Goal: Task Accomplishment & Management: Use online tool/utility

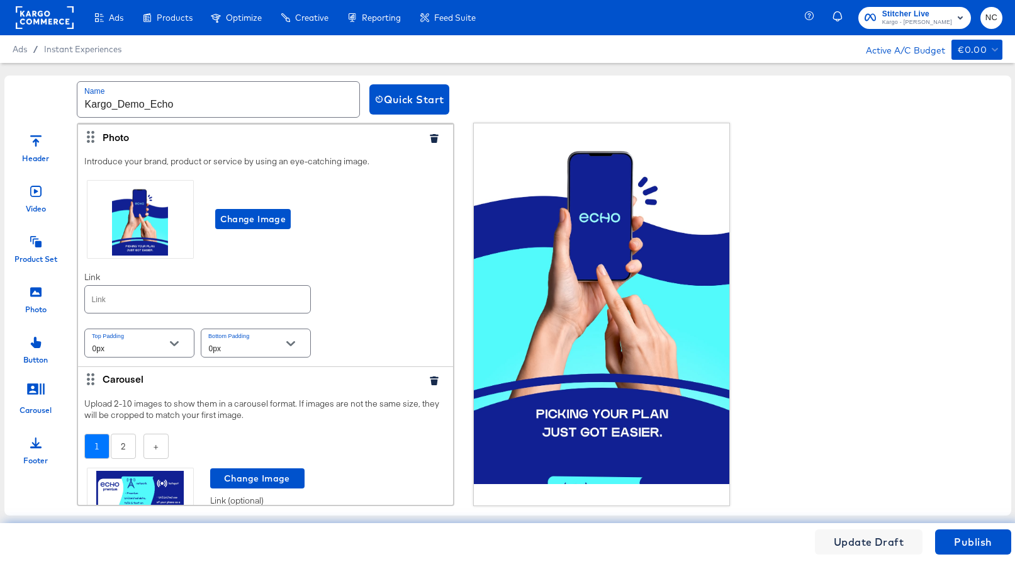
click at [880, 48] on span "€0.00" at bounding box center [976, 50] width 38 height 16
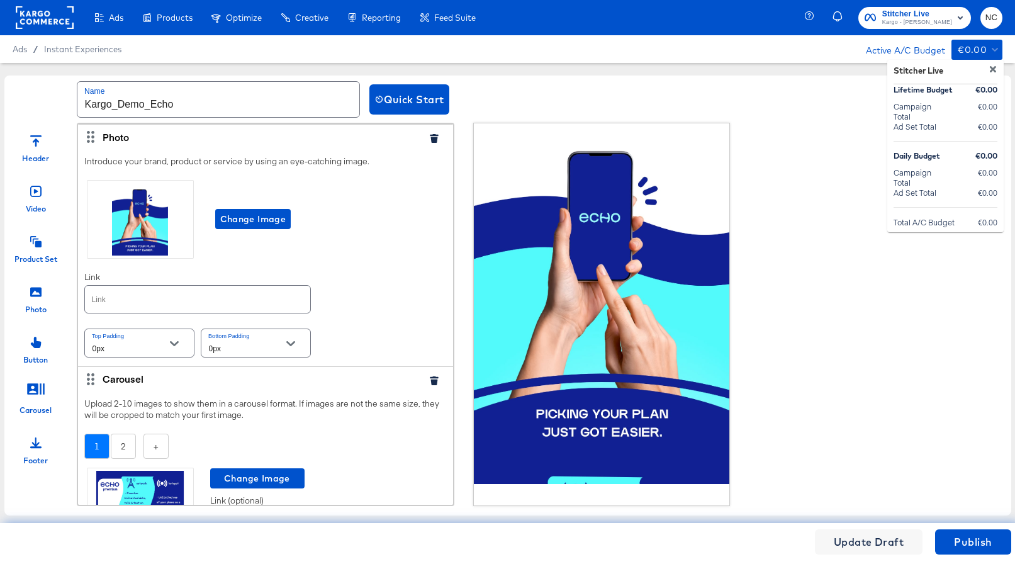
click at [880, 48] on div at bounding box center [507, 282] width 1015 height 564
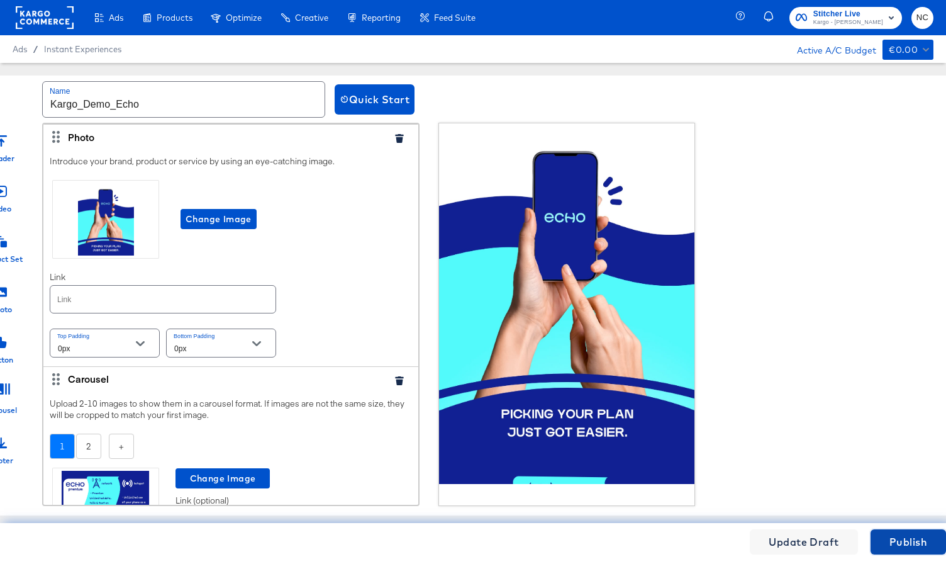
click at [880, 534] on span "Publish" at bounding box center [908, 542] width 38 height 18
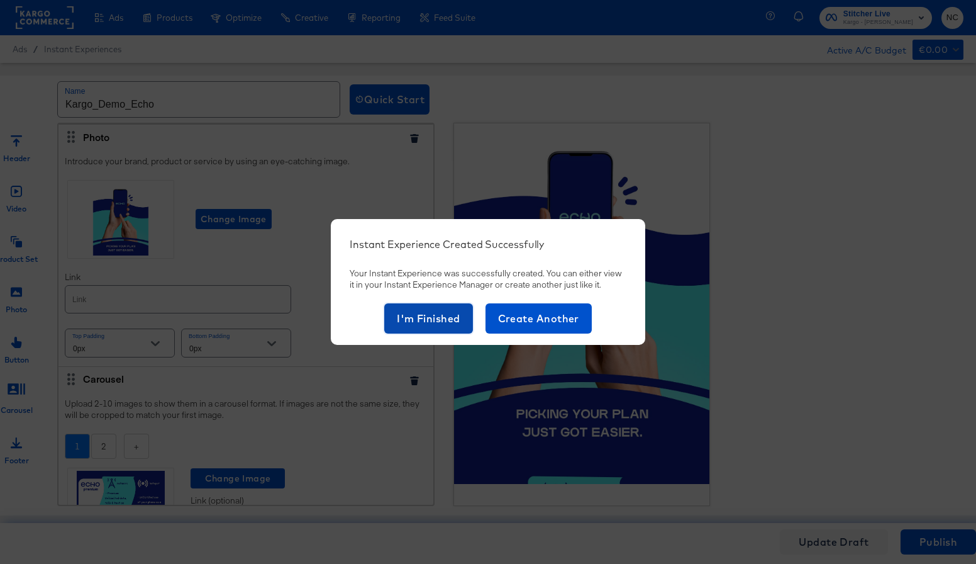
click at [453, 320] on span "I'm Finished" at bounding box center [429, 318] width 64 height 18
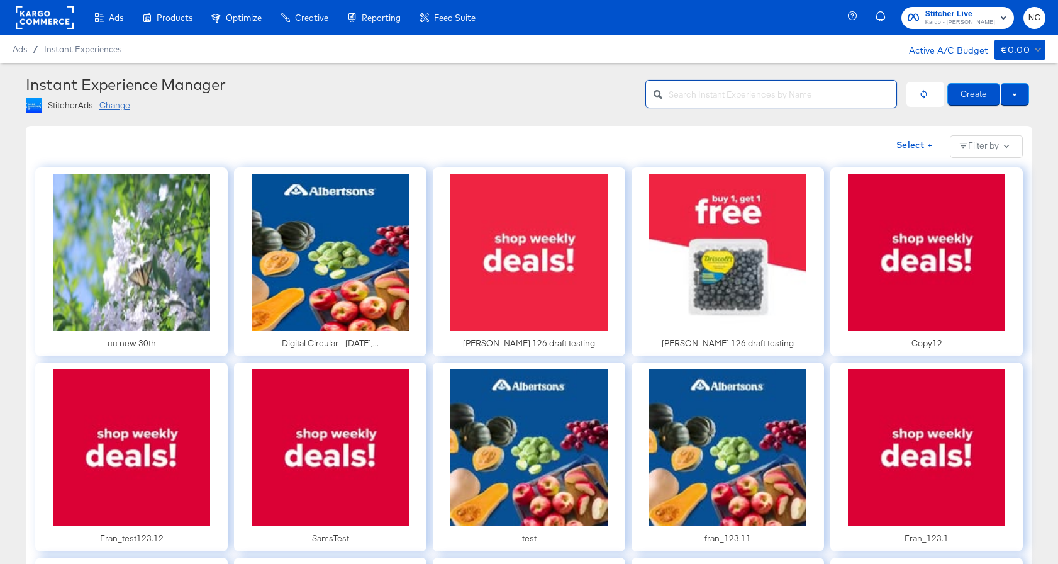
click at [798, 97] on input "text" at bounding box center [783, 88] width 228 height 27
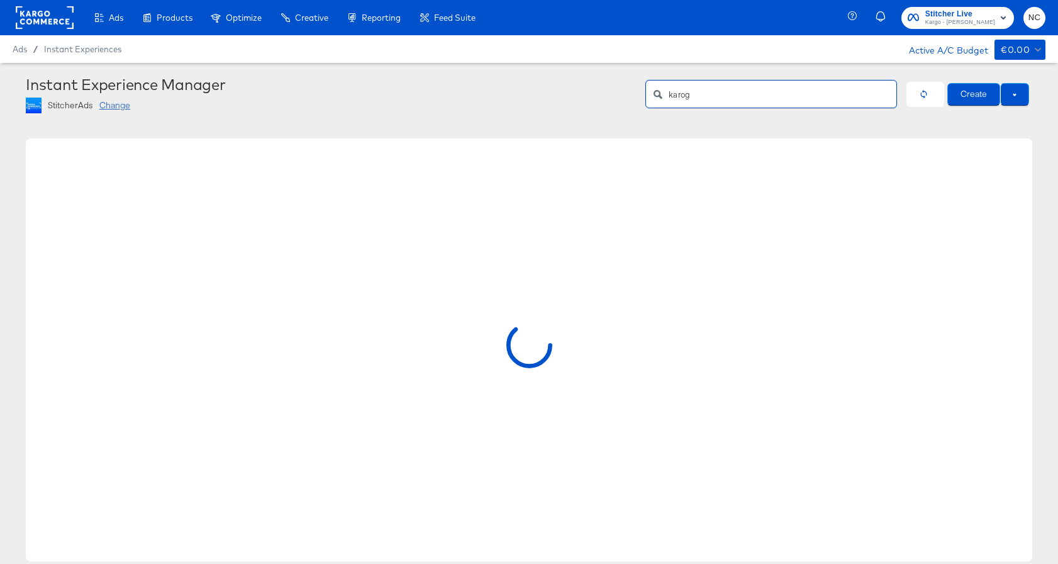
click at [786, 91] on input "karog" at bounding box center [783, 88] width 228 height 27
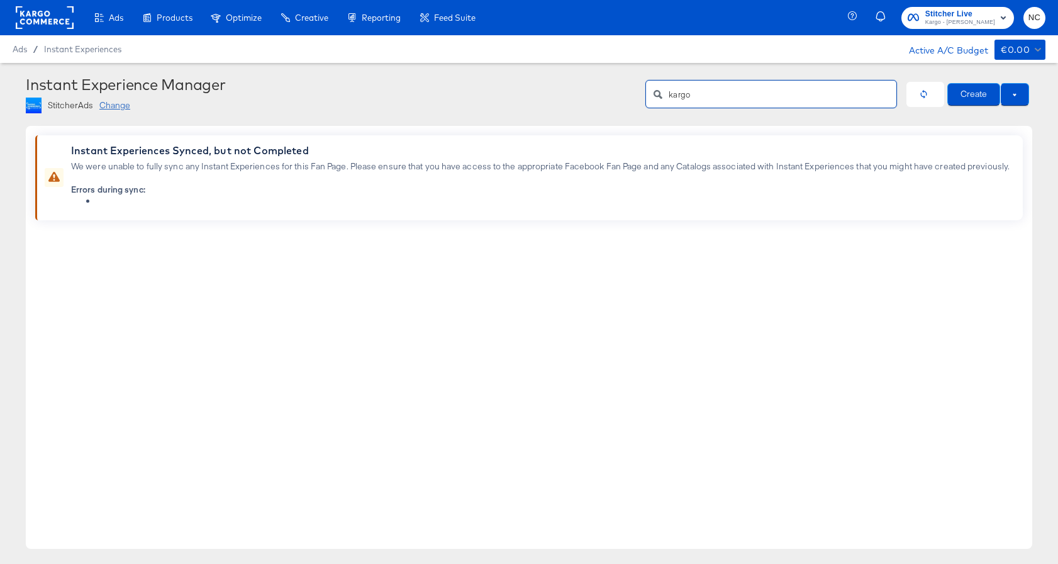
type input "kargo"
drag, startPoint x: 690, startPoint y: 96, endPoint x: 642, endPoint y: 94, distance: 47.8
click at [644, 95] on div "Instant Experience Manager StitcherAds Change kargo Create" at bounding box center [529, 94] width 1006 height 38
click at [880, 107] on div at bounding box center [921, 94] width 31 height 38
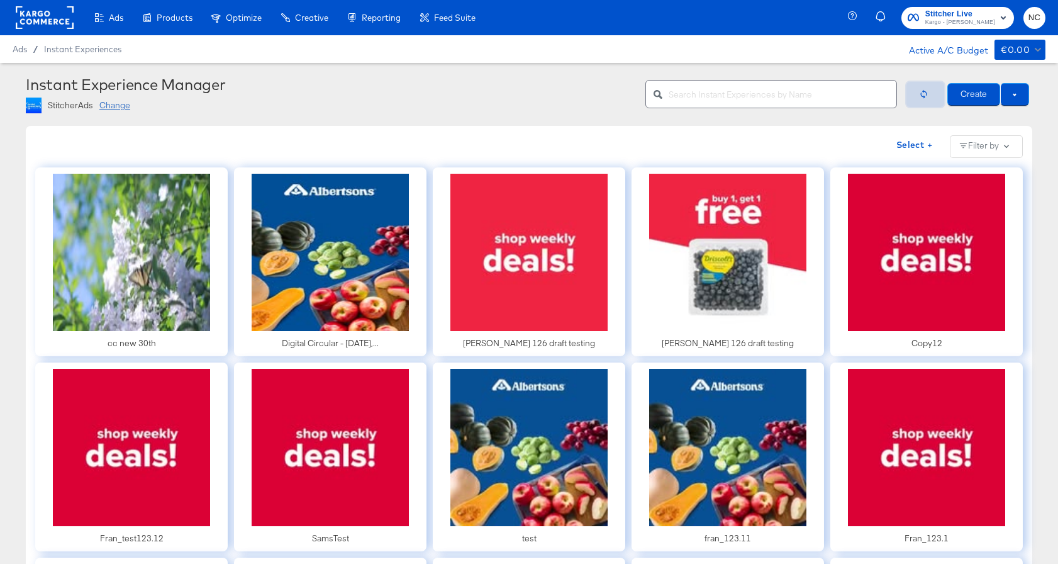
click at [880, 92] on icon "button" at bounding box center [923, 93] width 9 height 9
click at [694, 97] on input "text" at bounding box center [783, 88] width 228 height 27
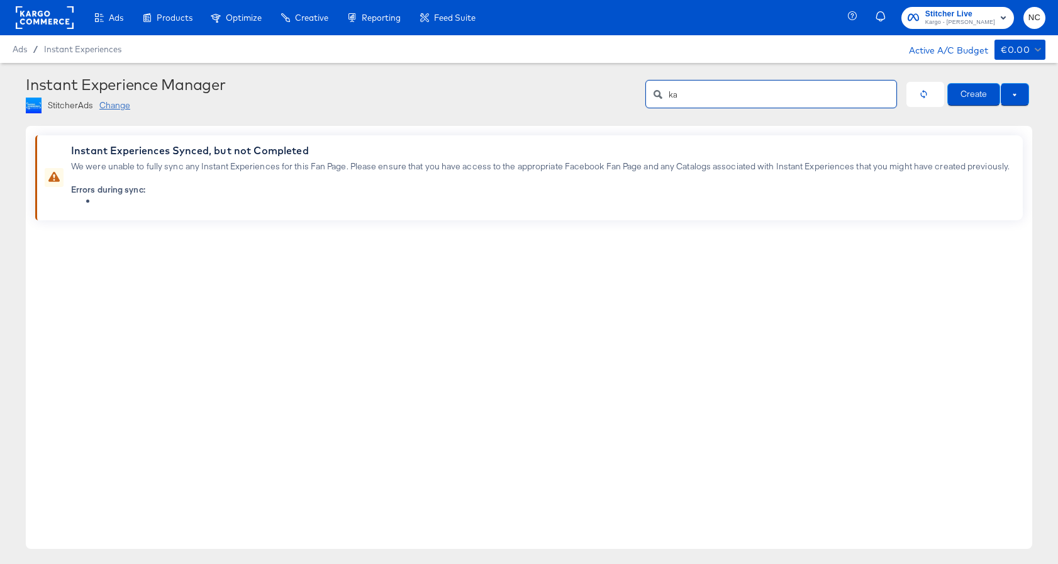
type input "k"
type input "d"
type input "e"
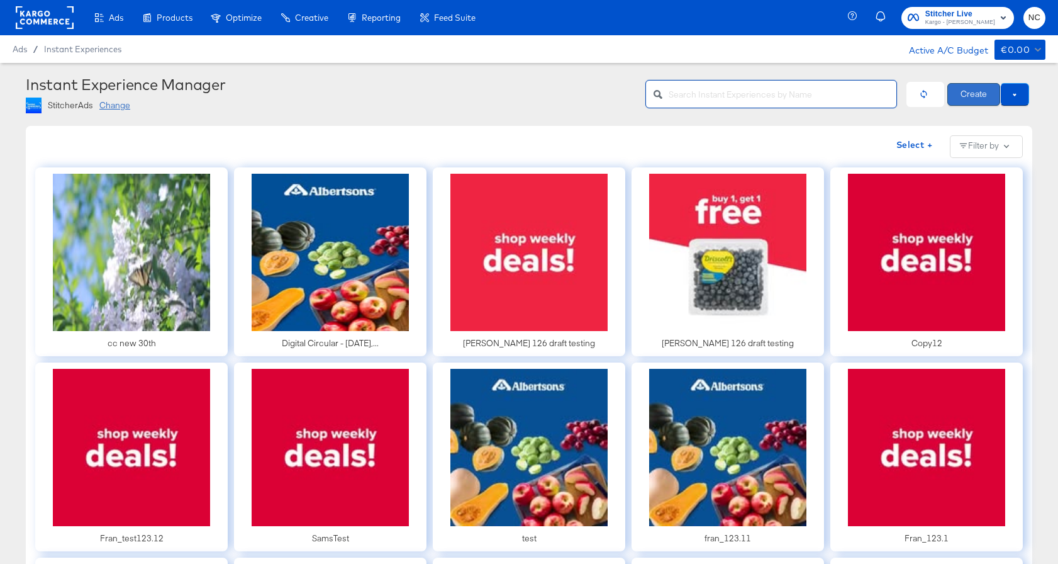
click at [880, 90] on button "Create" at bounding box center [973, 94] width 53 height 23
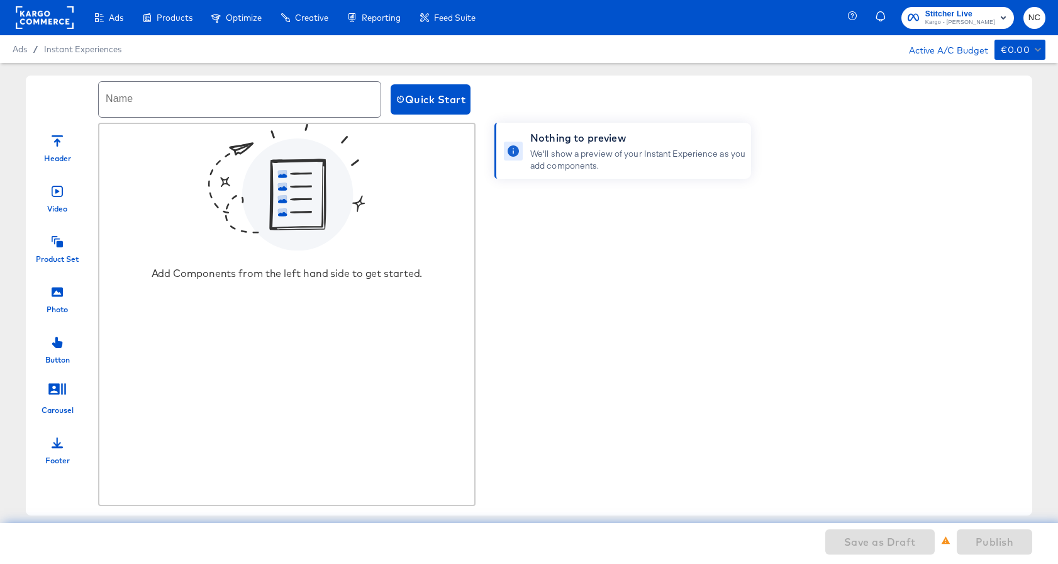
click at [58, 147] on div at bounding box center [57, 139] width 11 height 27
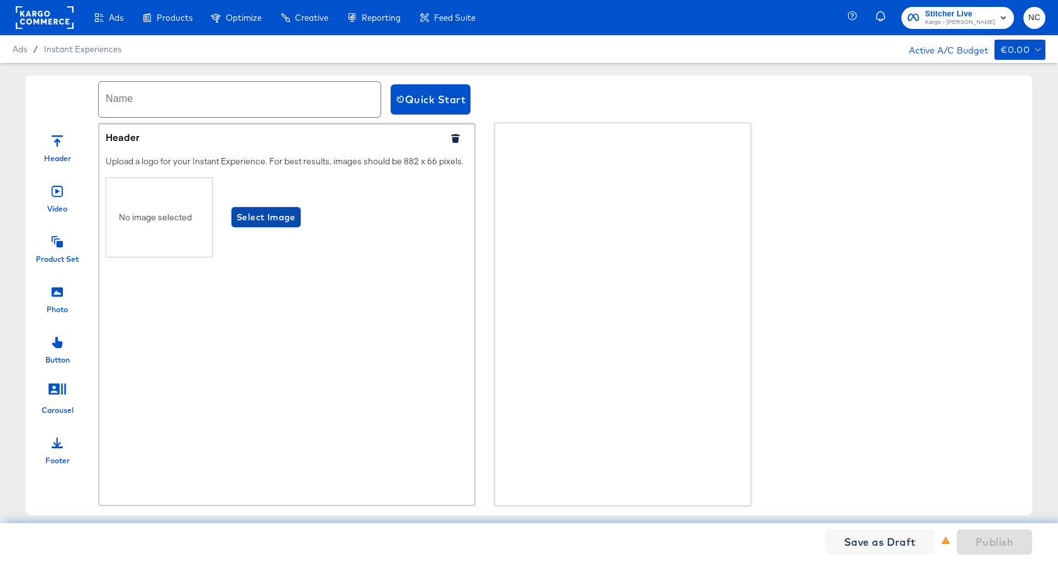
click at [261, 217] on span "Select Image" at bounding box center [266, 217] width 59 height 16
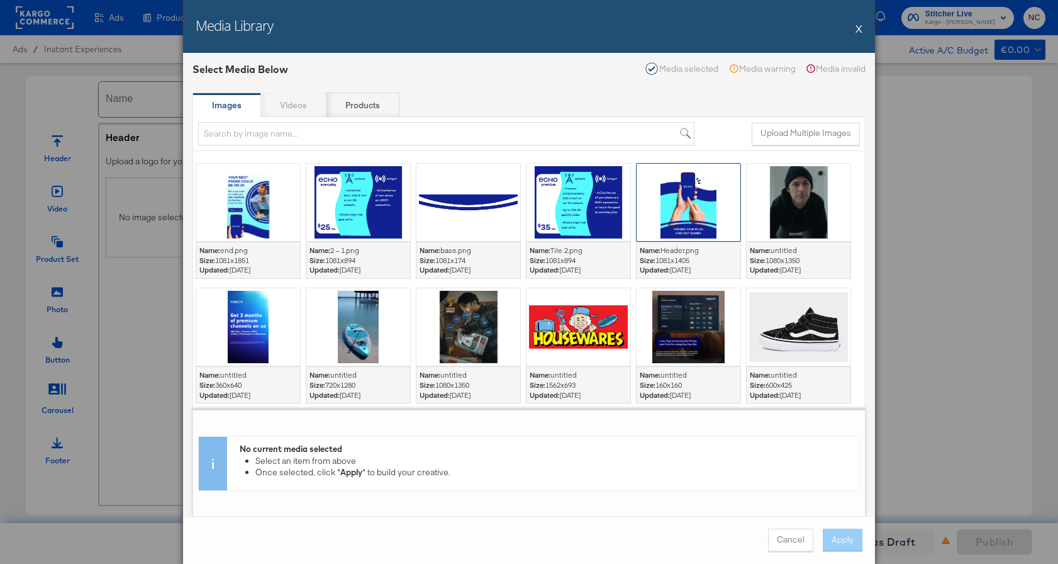
click at [713, 212] on div at bounding box center [689, 202] width 104 height 77
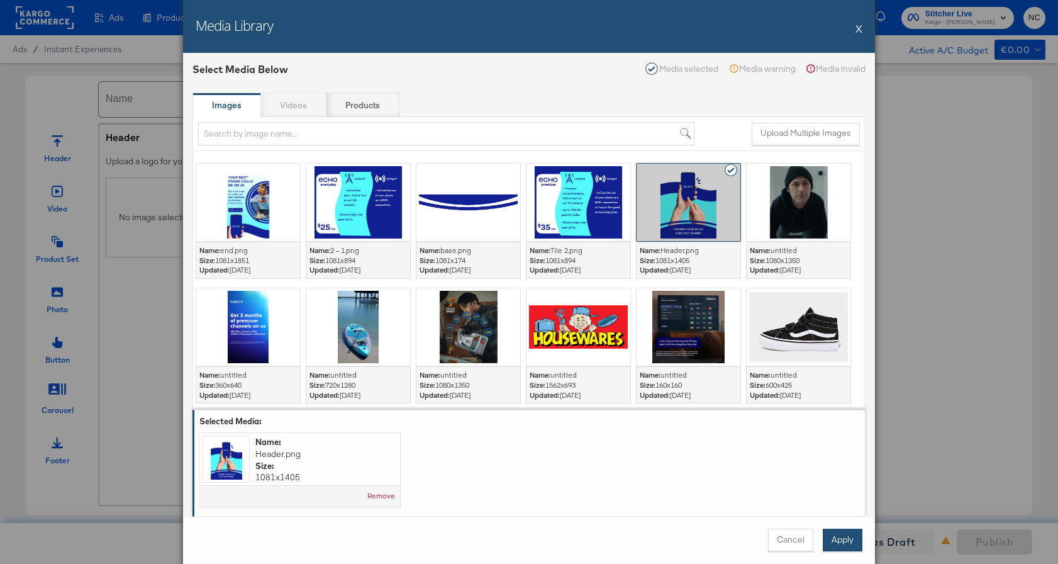
click at [842, 537] on button "Apply" at bounding box center [843, 539] width 40 height 23
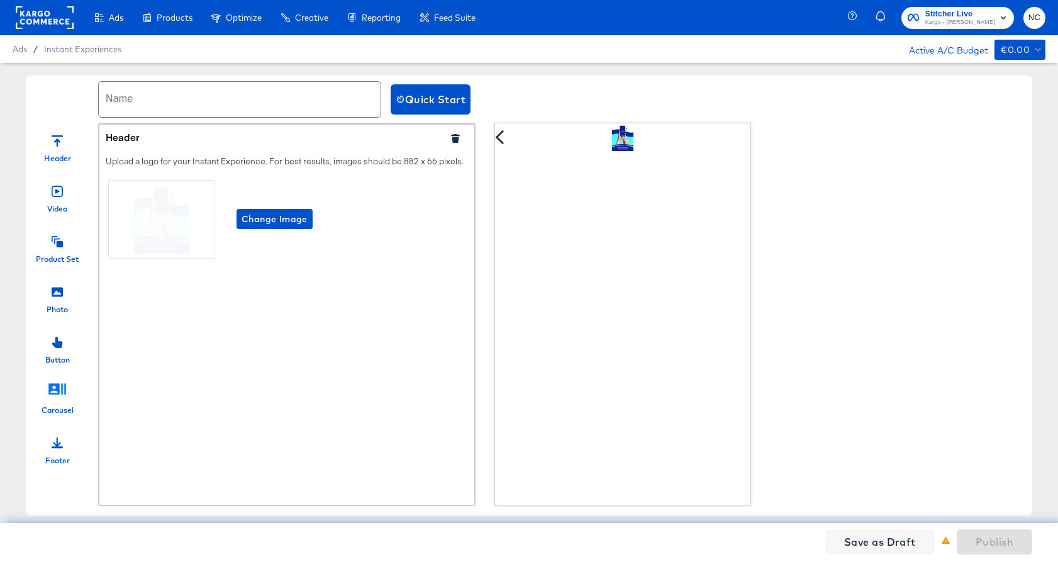
click at [60, 388] on icon at bounding box center [57, 388] width 19 height 19
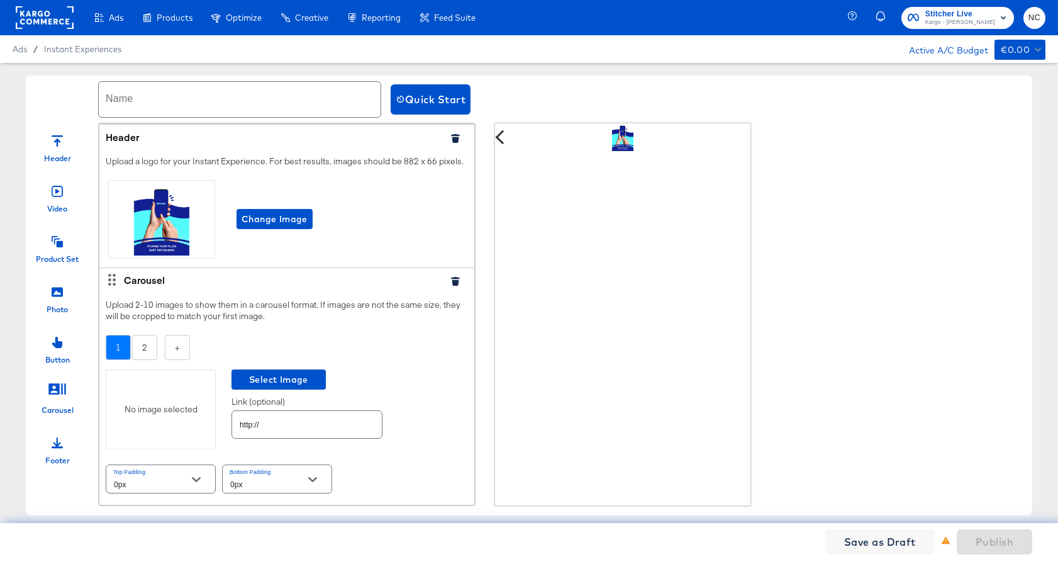
click at [187, 407] on div "No image selected" at bounding box center [160, 409] width 109 height 12
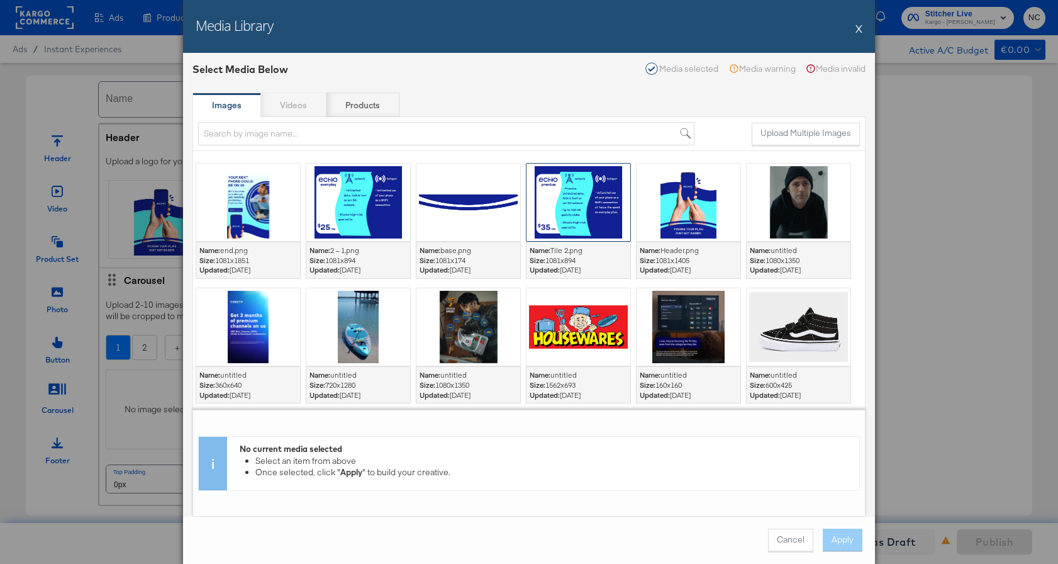
click at [577, 186] on div at bounding box center [578, 202] width 104 height 77
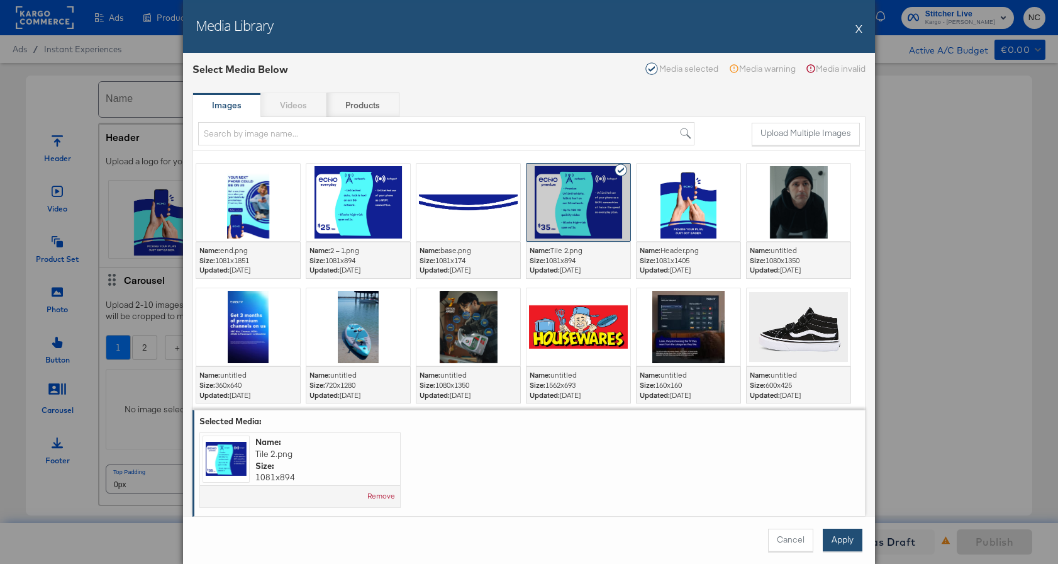
click at [843, 543] on button "Apply" at bounding box center [843, 539] width 40 height 23
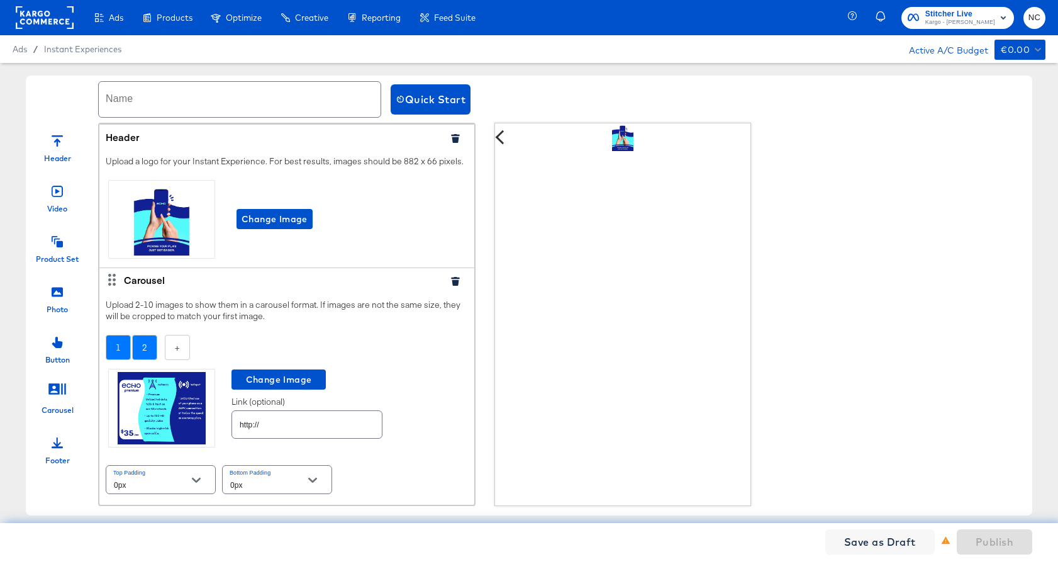
click at [145, 351] on div "2" at bounding box center [144, 348] width 25 height 26
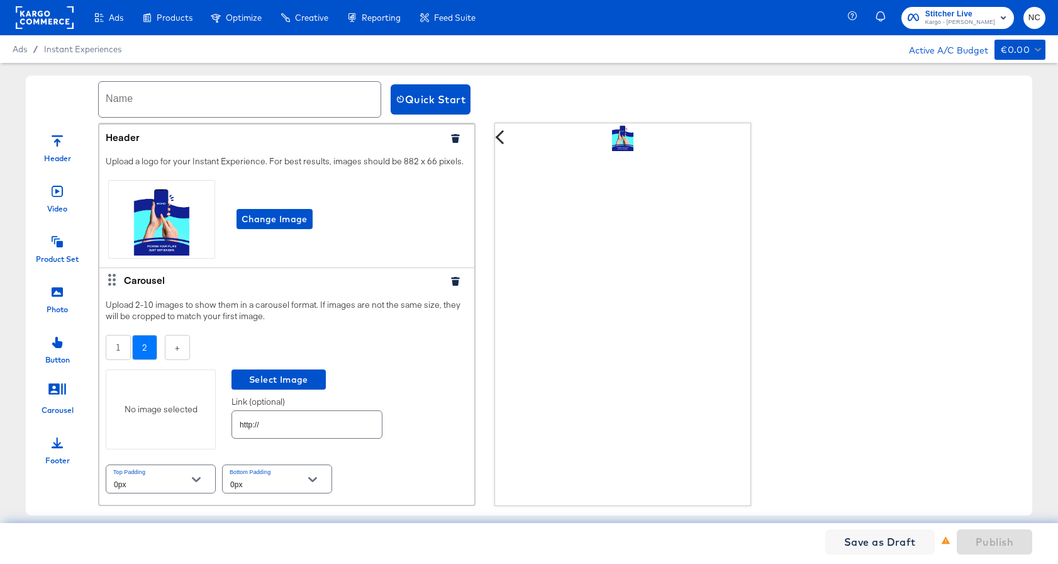
click at [179, 410] on div "No image selected" at bounding box center [160, 409] width 109 height 12
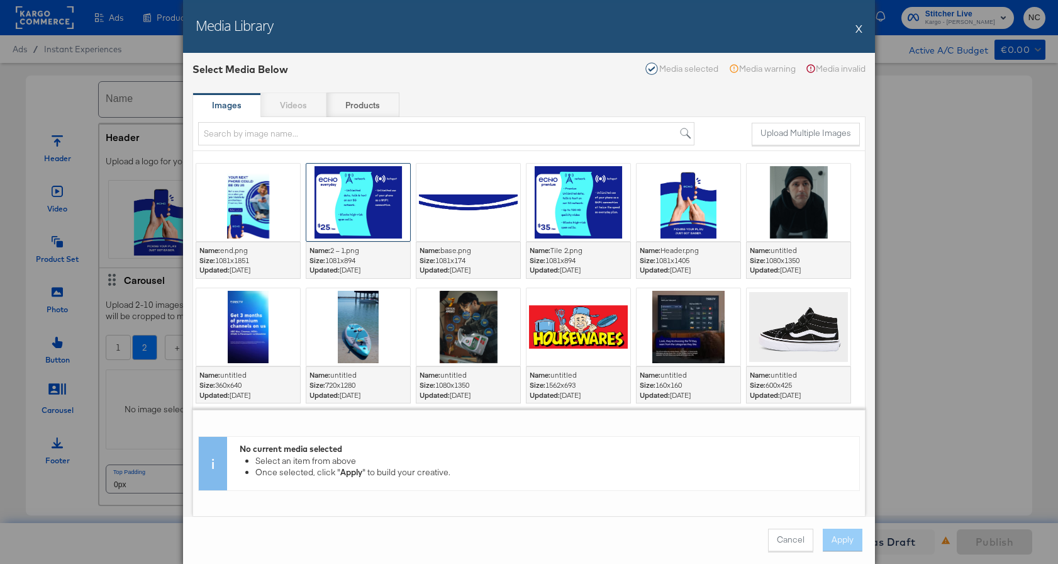
click at [376, 217] on div at bounding box center [358, 202] width 104 height 77
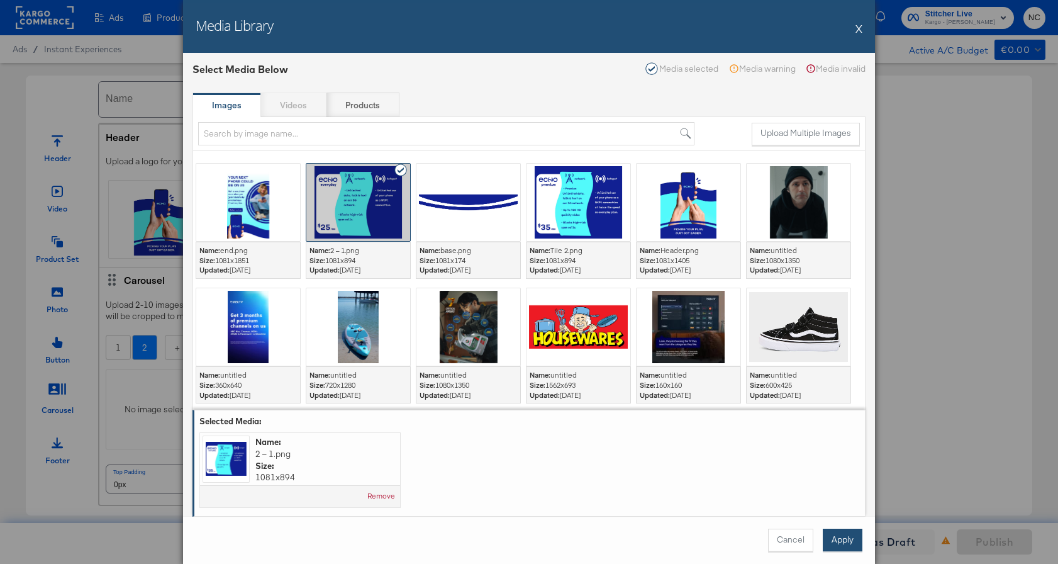
click at [848, 534] on button "Apply" at bounding box center [843, 539] width 40 height 23
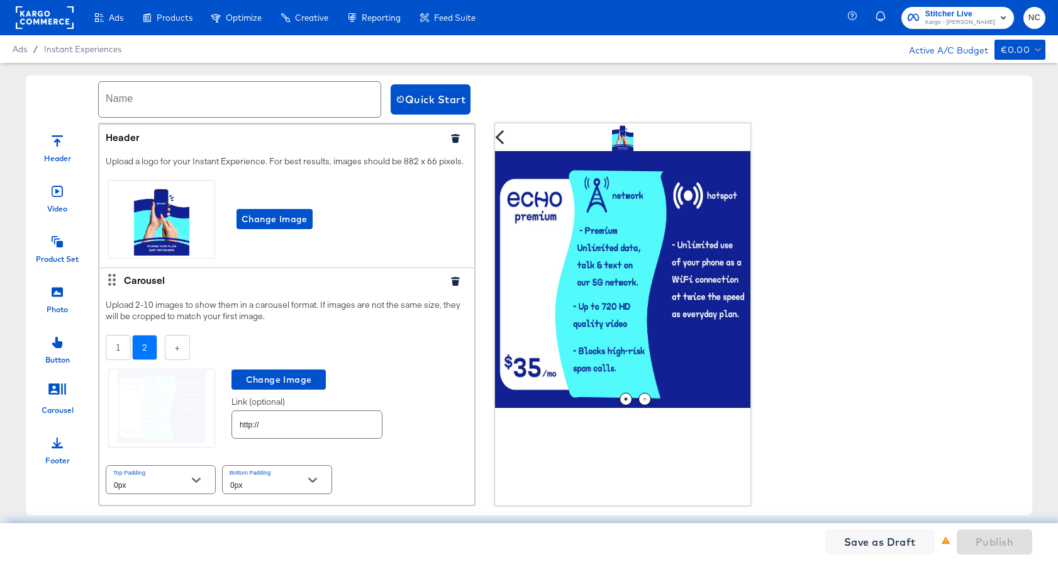
click at [58, 292] on icon at bounding box center [57, 291] width 11 height 11
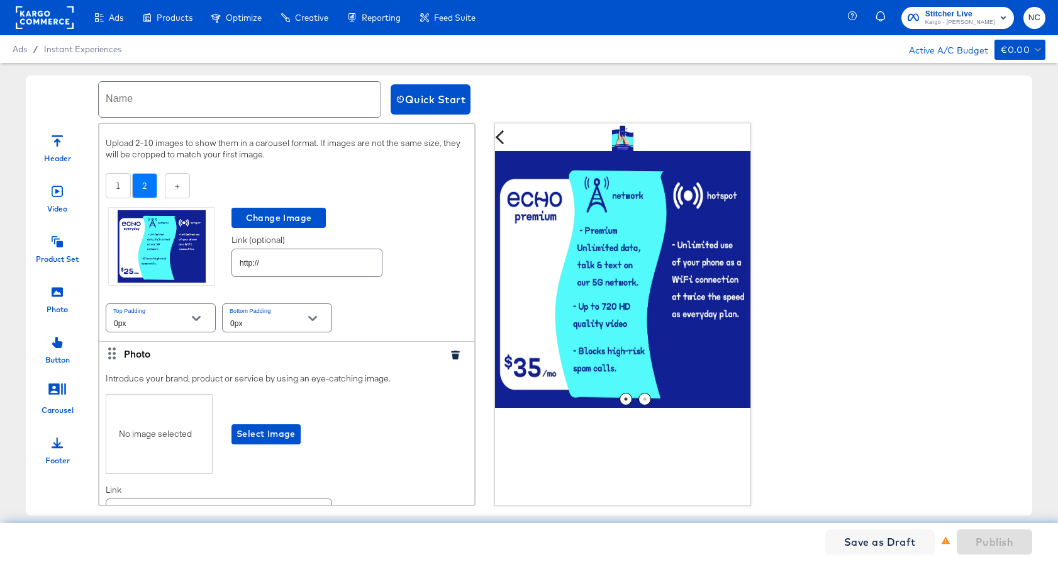
scroll to position [235, 0]
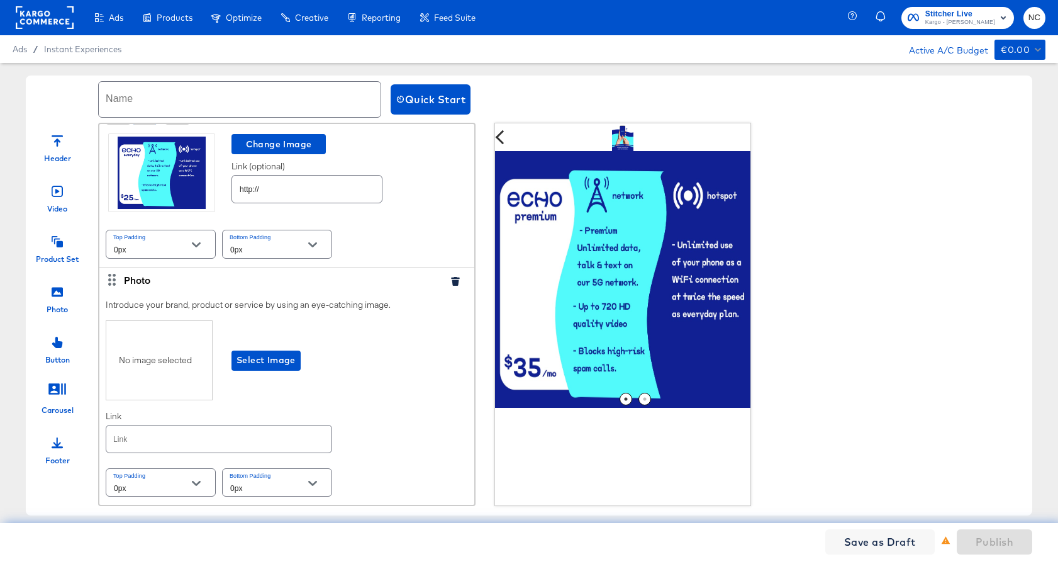
click at [192, 361] on div "No image selected" at bounding box center [159, 360] width 107 height 80
click at [177, 364] on div "No image selected" at bounding box center [159, 360] width 107 height 80
click at [299, 361] on button "Select Image" at bounding box center [265, 360] width 69 height 20
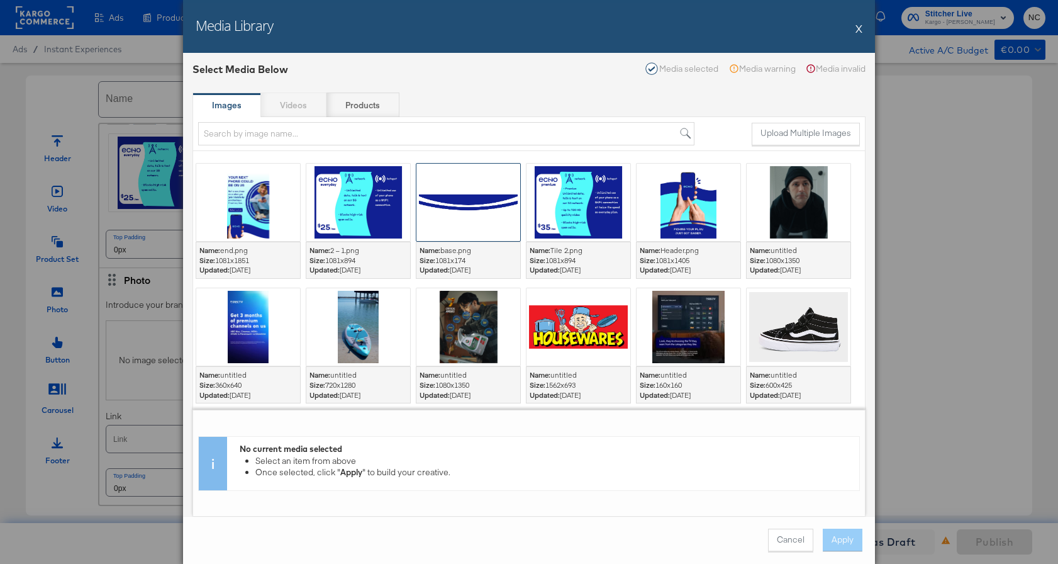
click at [496, 195] on div at bounding box center [468, 202] width 104 height 77
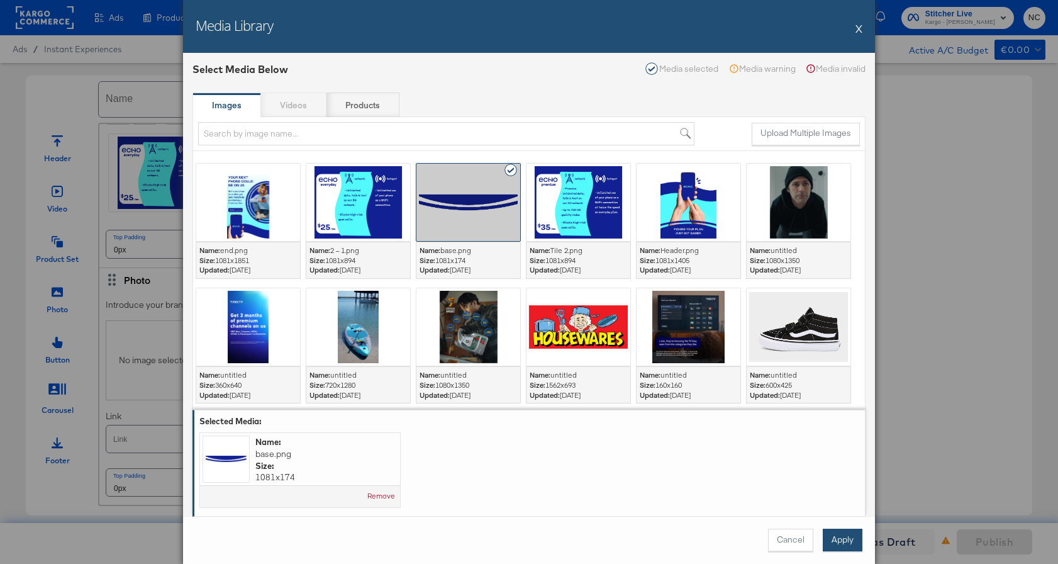
click at [854, 535] on button "Apply" at bounding box center [843, 539] width 40 height 23
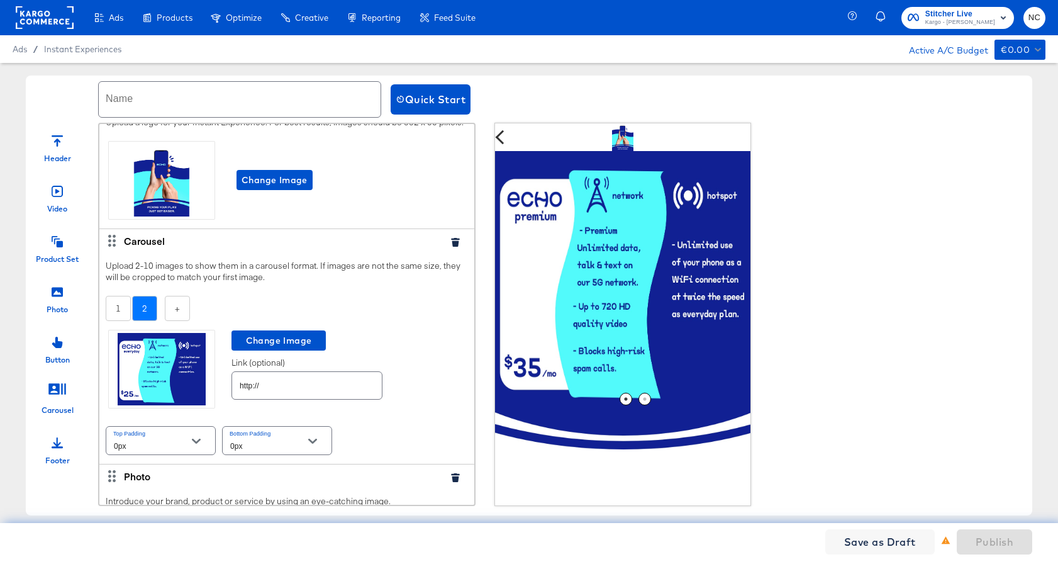
scroll to position [0, 0]
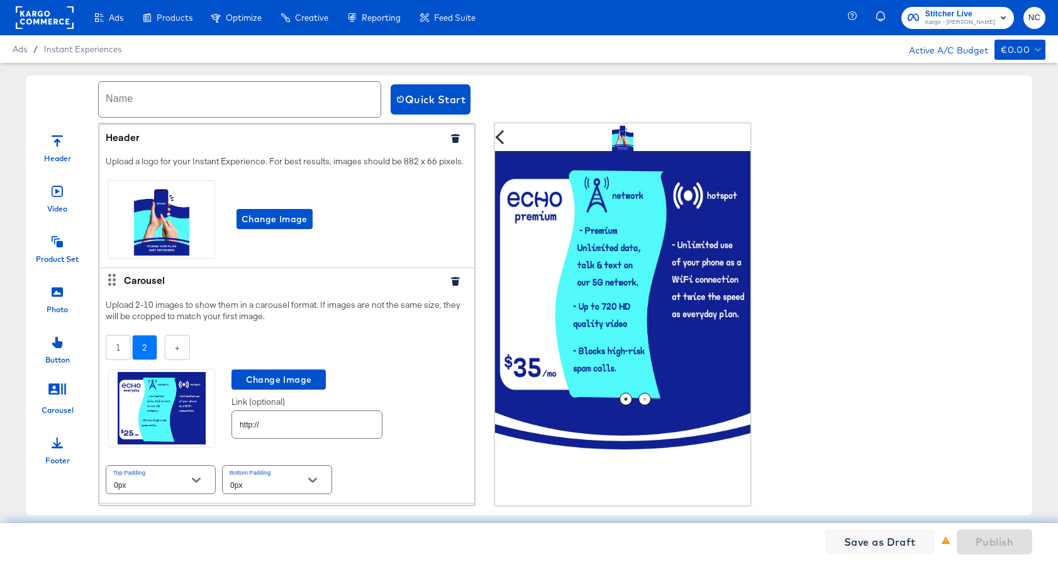
click at [455, 138] on icon "button" at bounding box center [455, 138] width 8 height 9
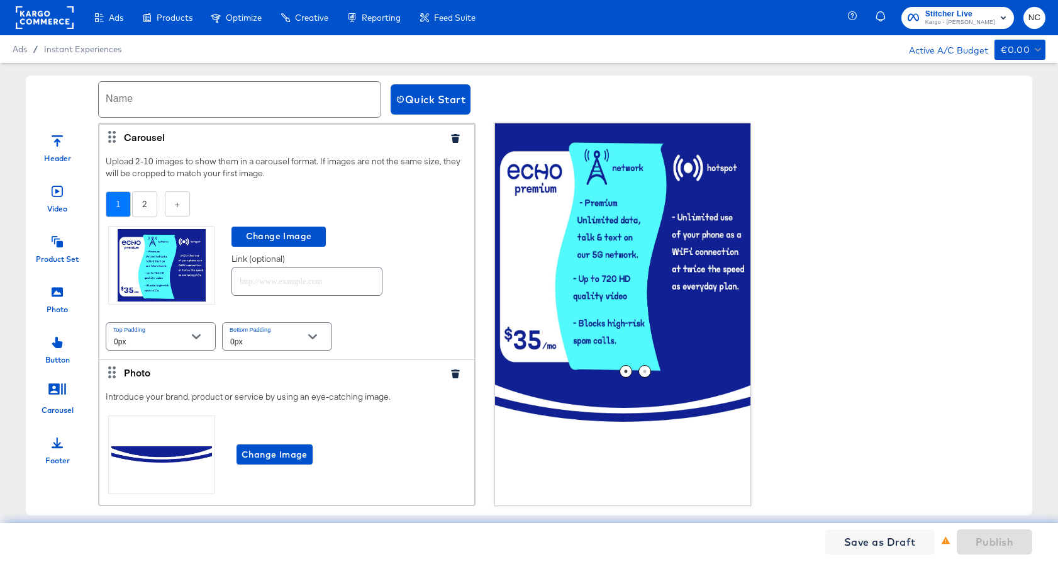
click at [59, 287] on icon at bounding box center [57, 291] width 11 height 9
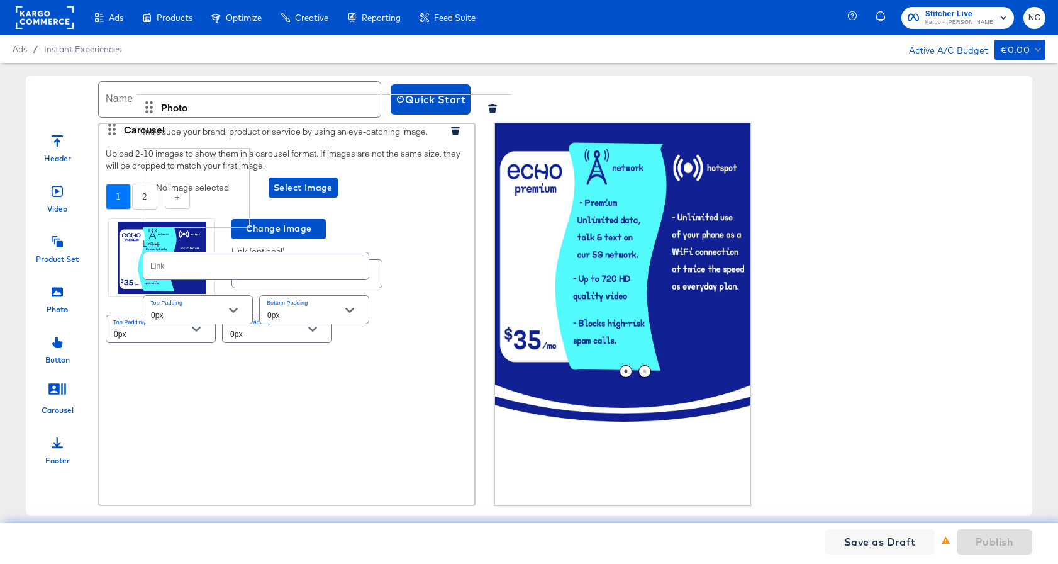
scroll to position [6, 0]
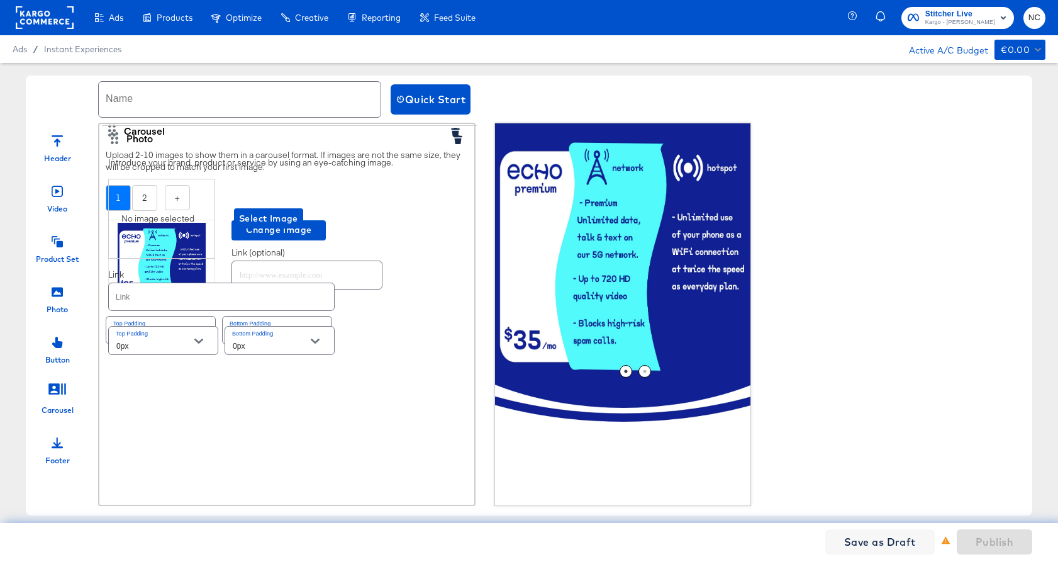
drag, startPoint x: 114, startPoint y: 280, endPoint x: 112, endPoint y: 130, distance: 149.7
click at [112, 130] on div "Carousel Upload 2-10 images to show them in a carousel format. If images are no…" at bounding box center [286, 356] width 375 height 477
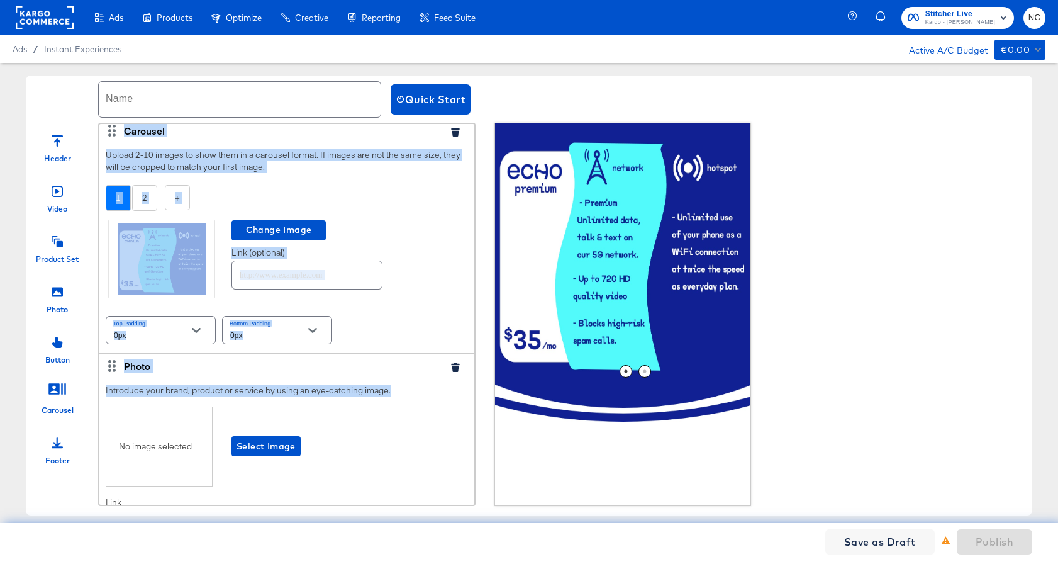
drag, startPoint x: 112, startPoint y: 131, endPoint x: 119, endPoint y: 399, distance: 268.7
click at [120, 400] on div "Carousel Upload 2-10 images to show them in a carousel format. If images are no…" at bounding box center [286, 475] width 375 height 715
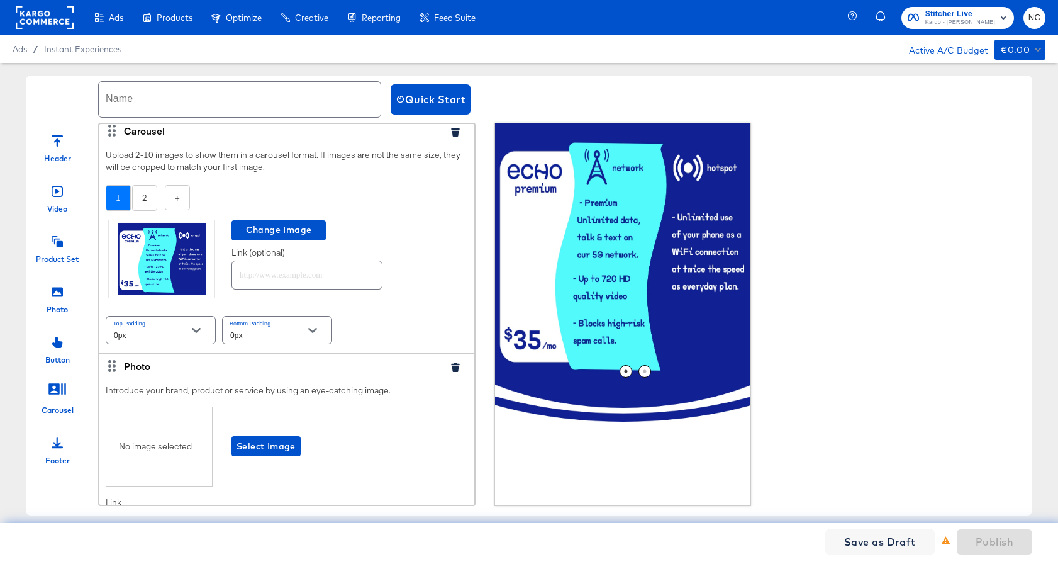
click at [114, 132] on icon at bounding box center [112, 131] width 12 height 12
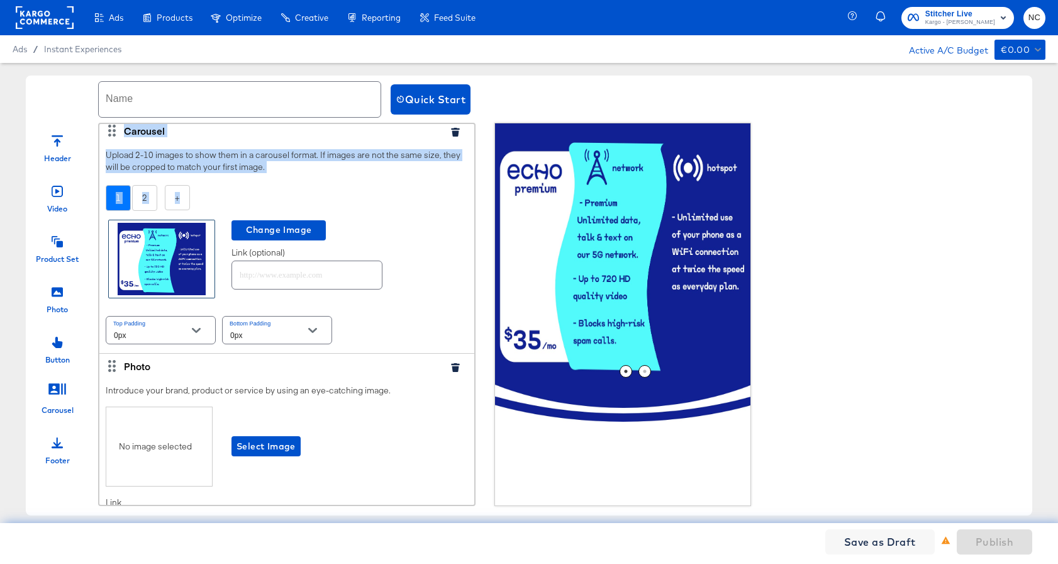
drag, startPoint x: 113, startPoint y: 127, endPoint x: 126, endPoint y: 238, distance: 112.0
click at [126, 239] on div "Carousel Upload 2-10 images to show them in a carousel format. If images are no…" at bounding box center [286, 235] width 375 height 235
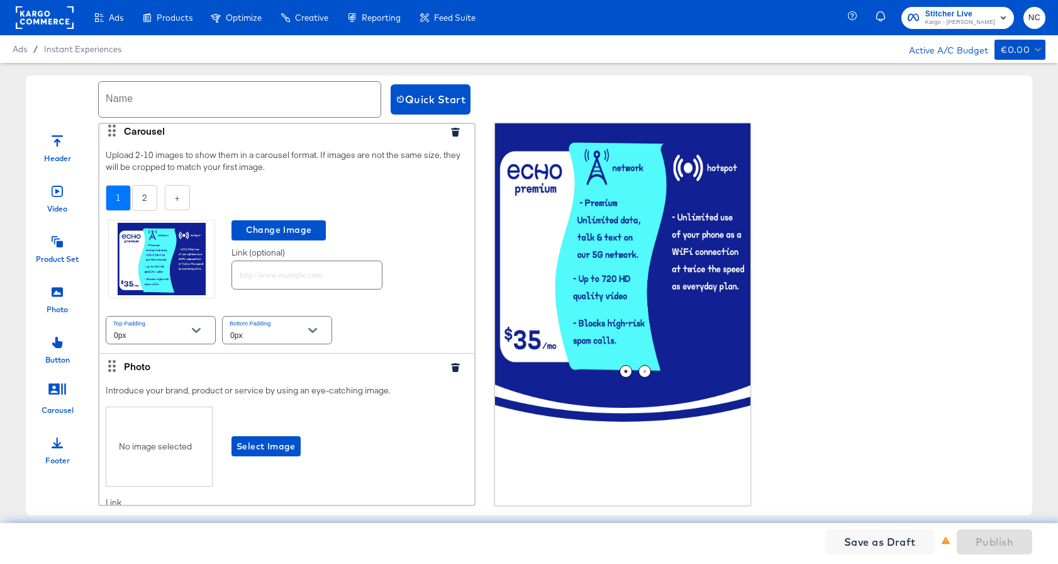
click at [186, 148] on div "Upload 2-10 images to show them in a carousel format. If images are not the sam…" at bounding box center [286, 248] width 375 height 210
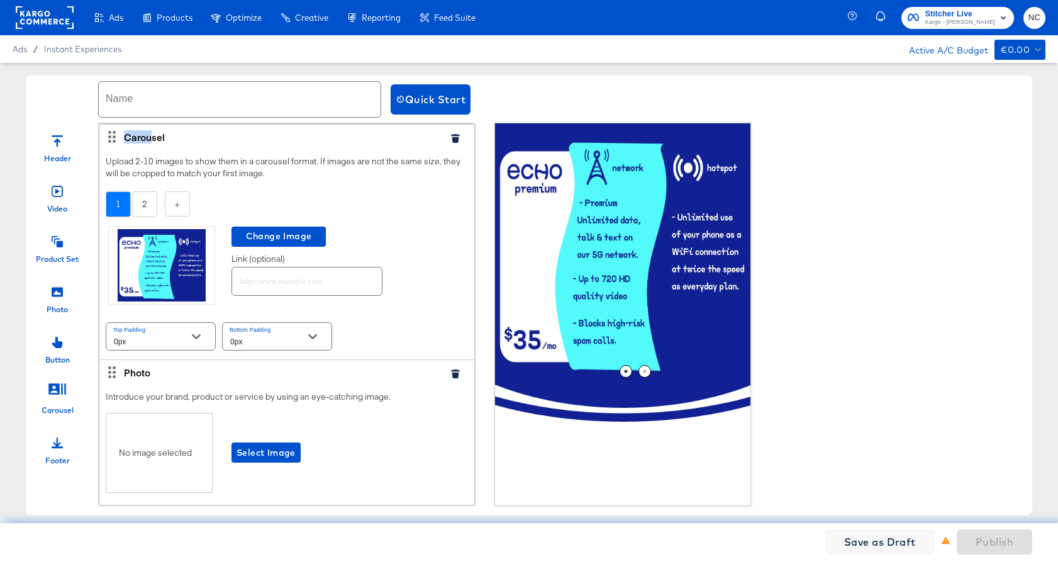
drag, startPoint x: 114, startPoint y: 128, endPoint x: 149, endPoint y: 135, distance: 35.3
click at [150, 135] on div "Carousel" at bounding box center [286, 136] width 375 height 25
click at [116, 137] on icon at bounding box center [112, 137] width 12 height 12
drag, startPoint x: 112, startPoint y: 137, endPoint x: 111, endPoint y: 169, distance: 31.5
click at [111, 169] on div "Carousel Upload 2-10 images to show them in a carousel format. If images are no…" at bounding box center [286, 241] width 375 height 235
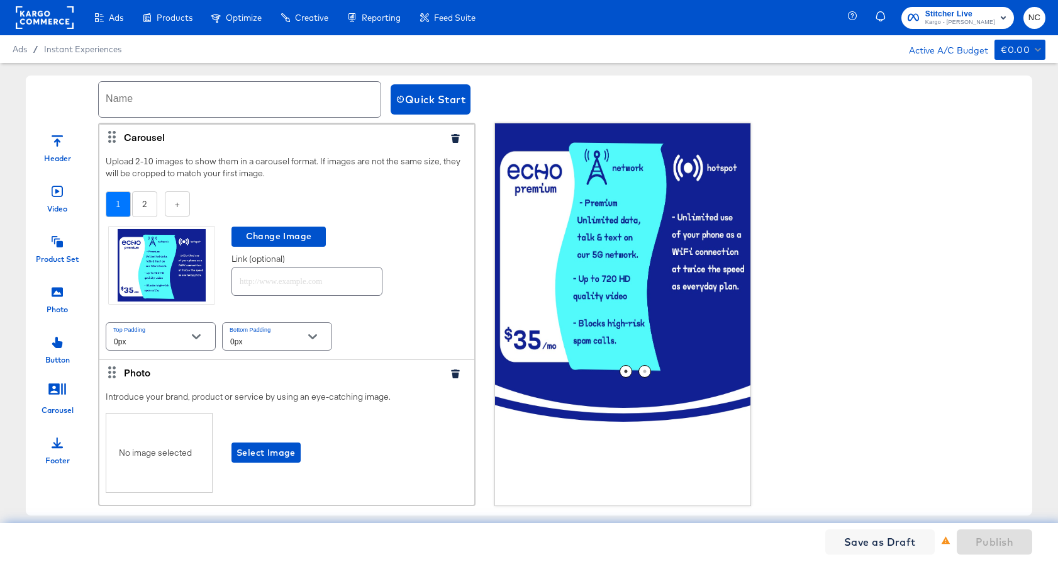
click at [195, 144] on div "Carousel" at bounding box center [286, 136] width 375 height 25
click at [451, 135] on icon "button" at bounding box center [455, 138] width 9 height 9
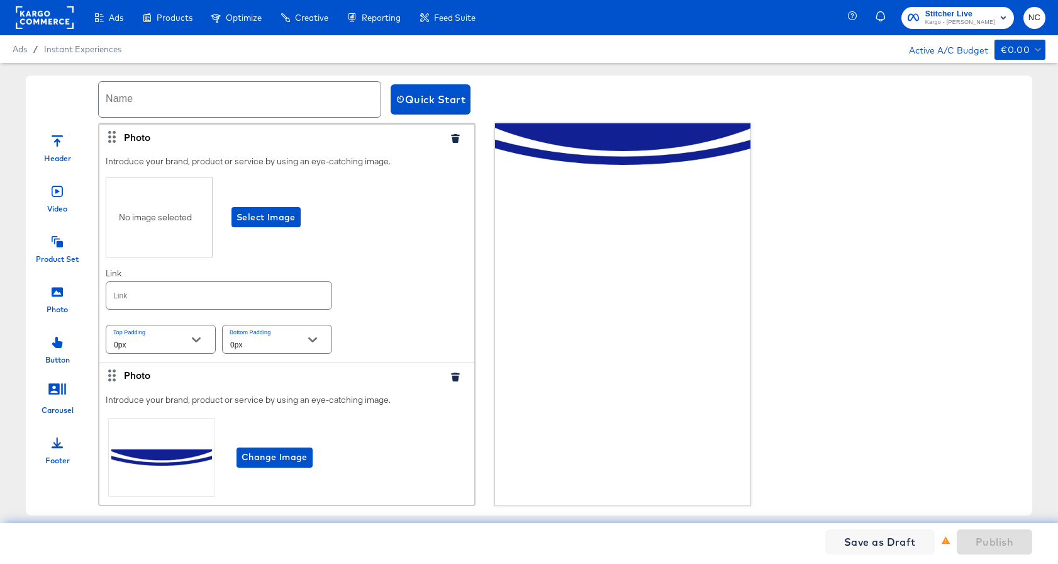
click at [458, 140] on icon "button" at bounding box center [455, 138] width 9 height 9
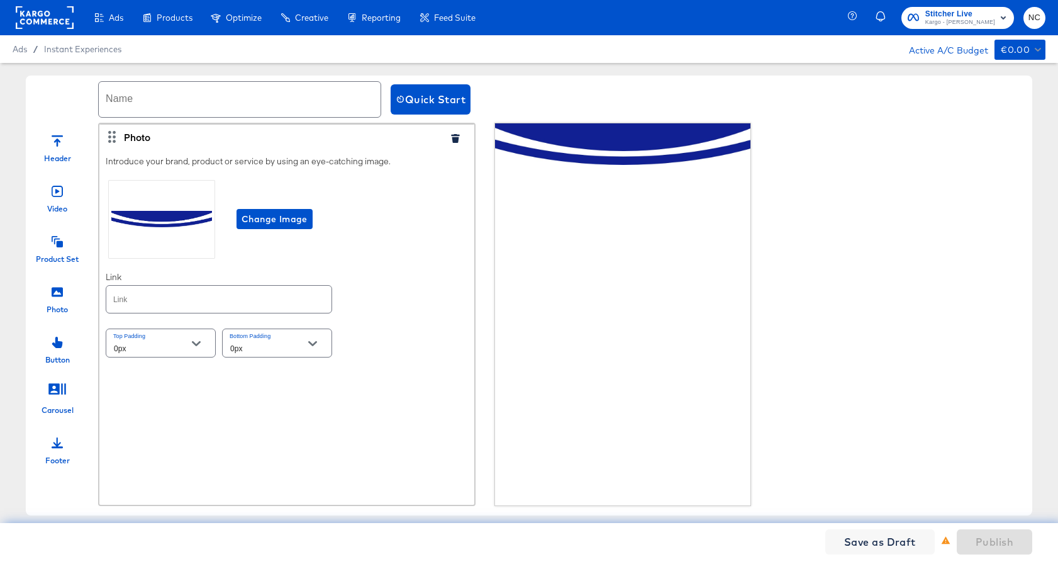
click at [459, 140] on icon "button" at bounding box center [455, 138] width 9 height 9
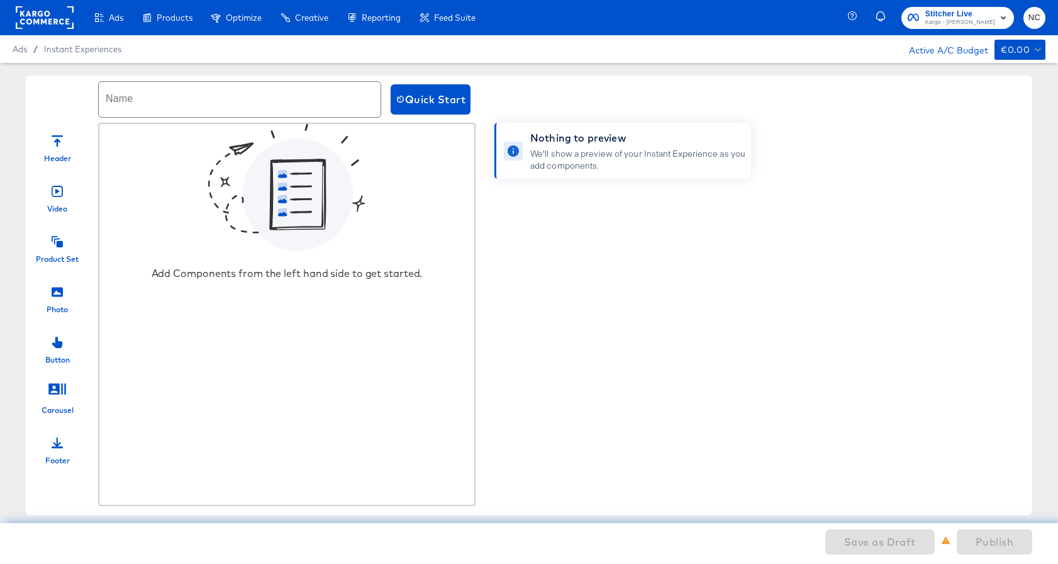
click at [64, 297] on div "Photo" at bounding box center [57, 296] width 63 height 38
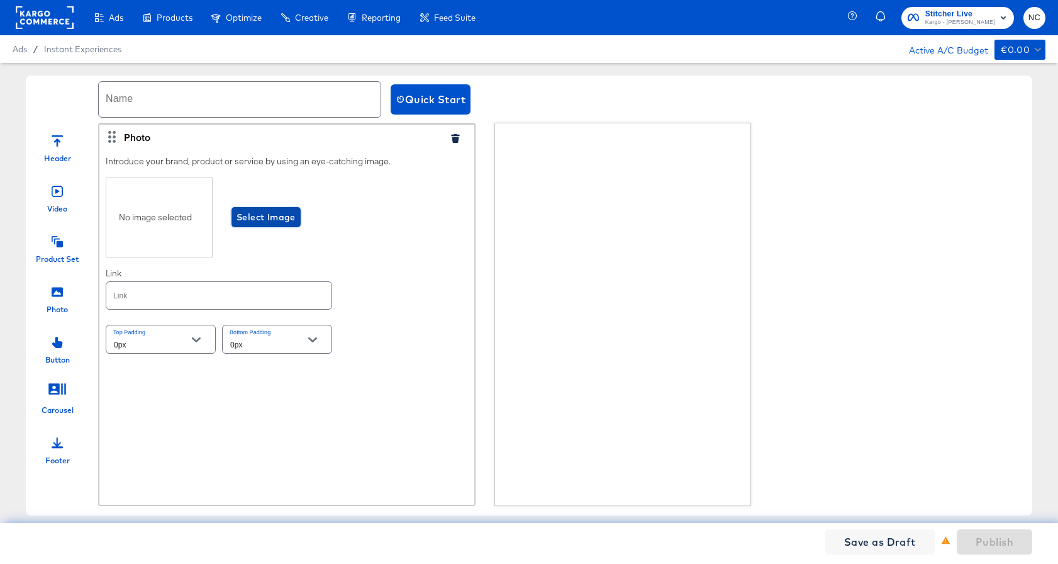
click at [265, 214] on span "Select Image" at bounding box center [266, 217] width 59 height 16
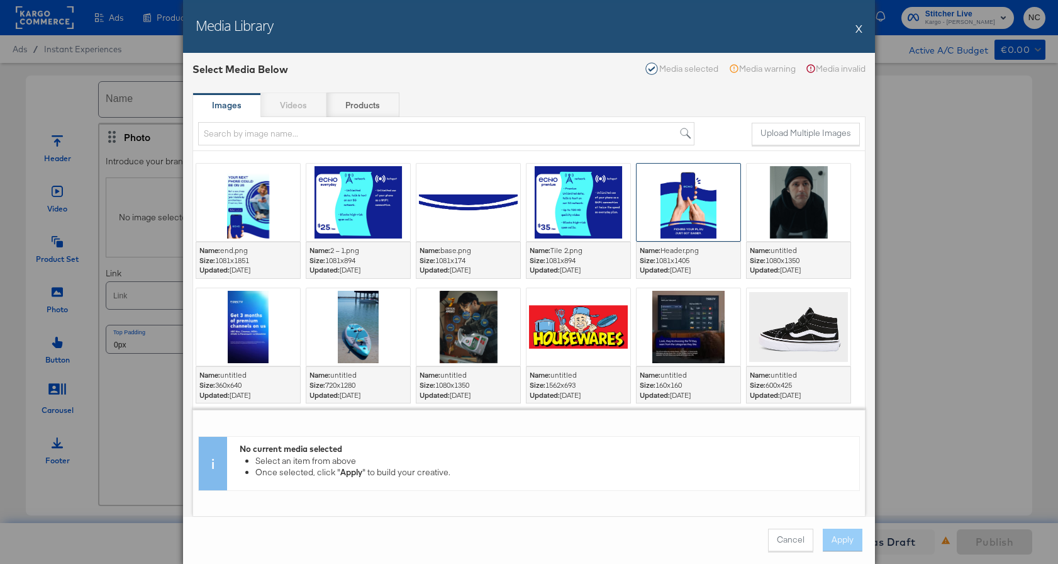
click at [674, 195] on div at bounding box center [689, 202] width 104 height 77
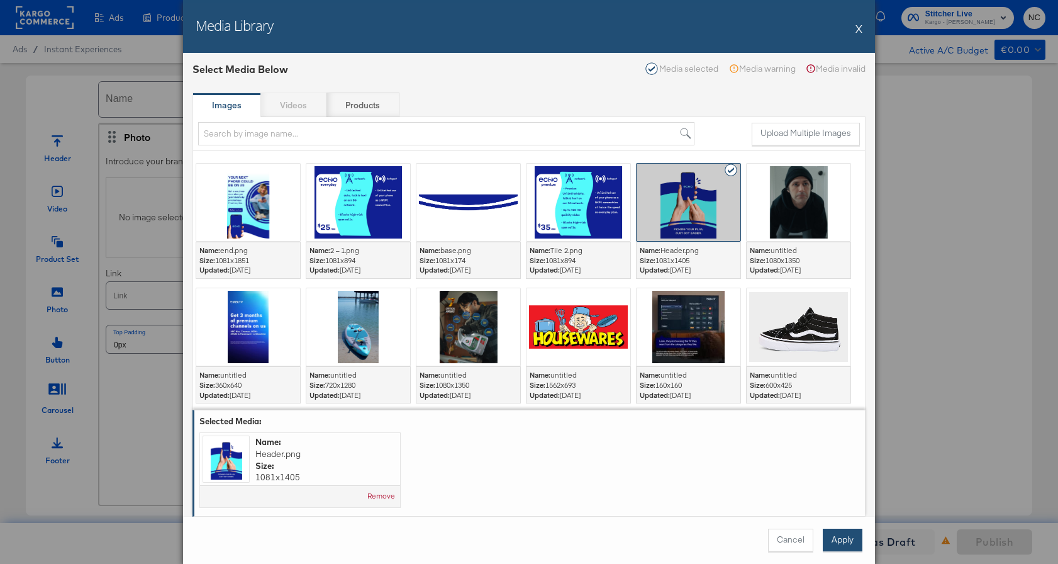
click at [845, 540] on button "Apply" at bounding box center [843, 539] width 40 height 23
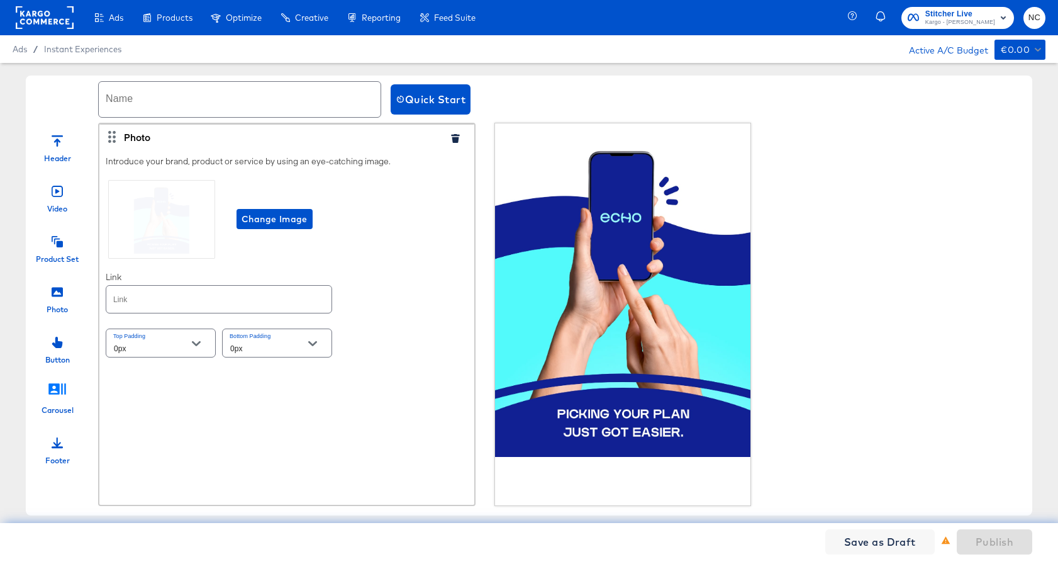
click at [58, 384] on icon at bounding box center [57, 388] width 18 height 11
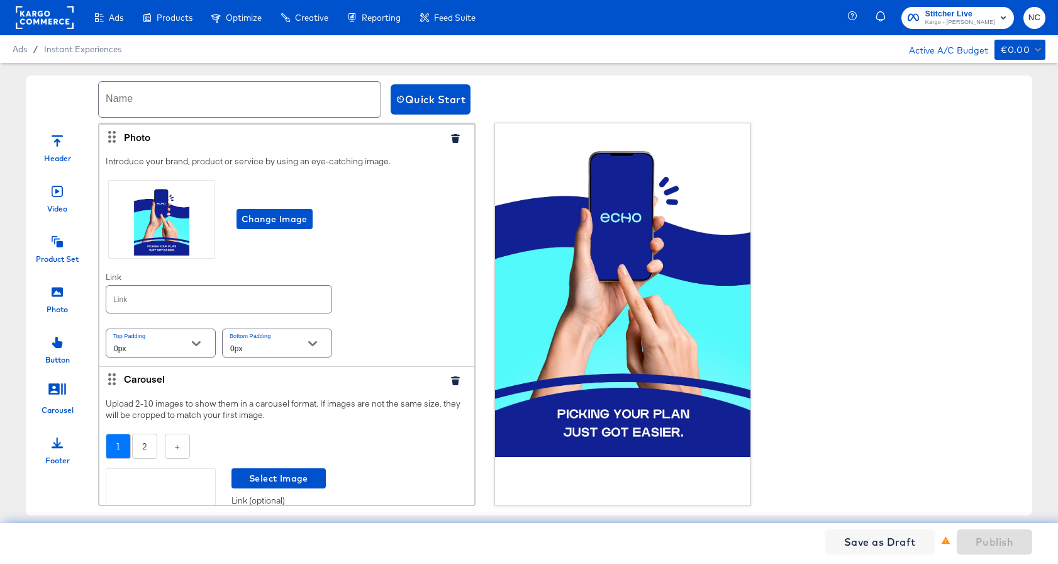
scroll to position [96, 0]
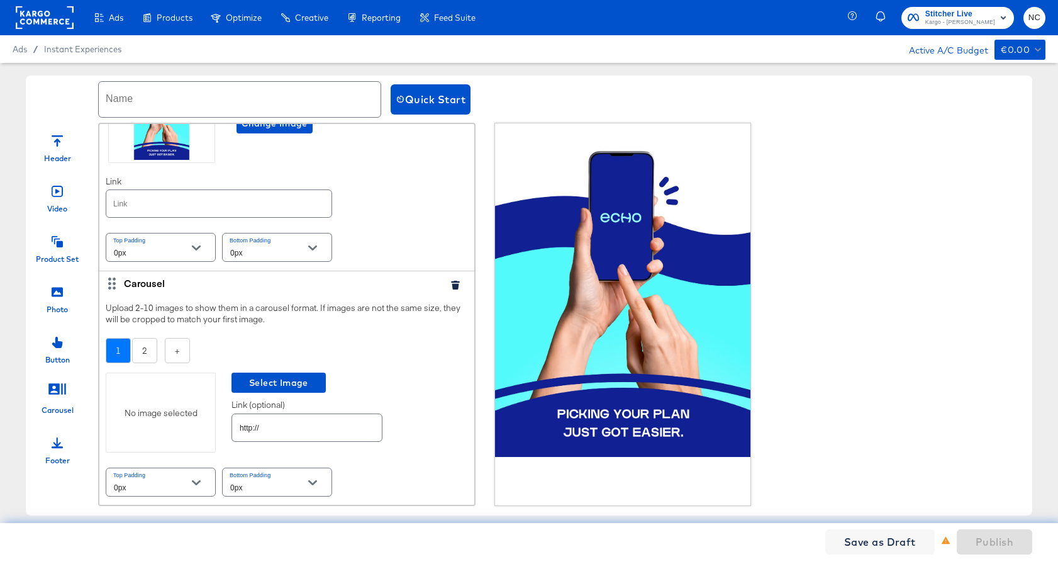
click at [181, 413] on div "No image selected" at bounding box center [160, 413] width 109 height 12
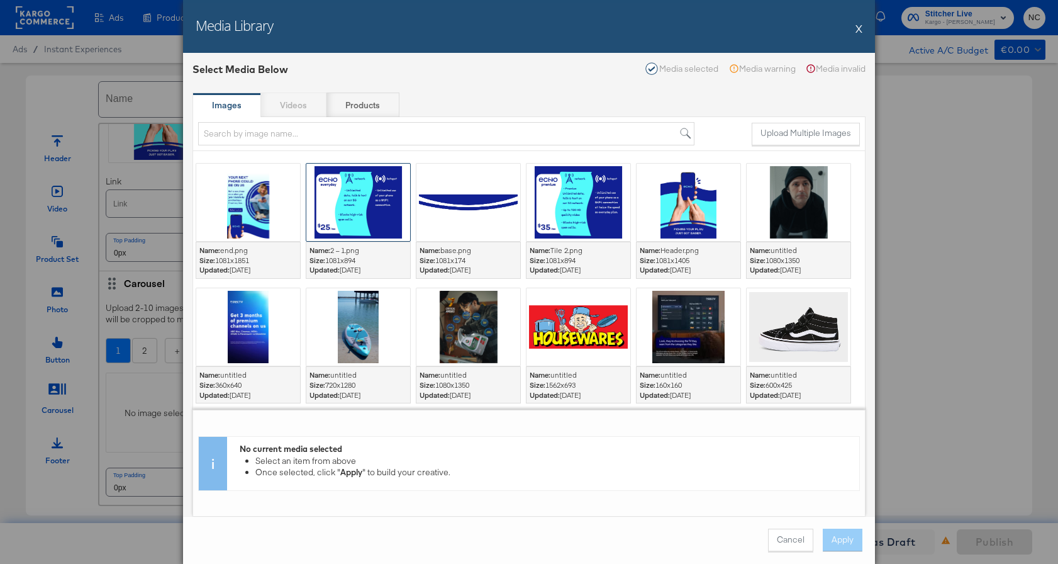
click at [378, 220] on div at bounding box center [358, 202] width 104 height 77
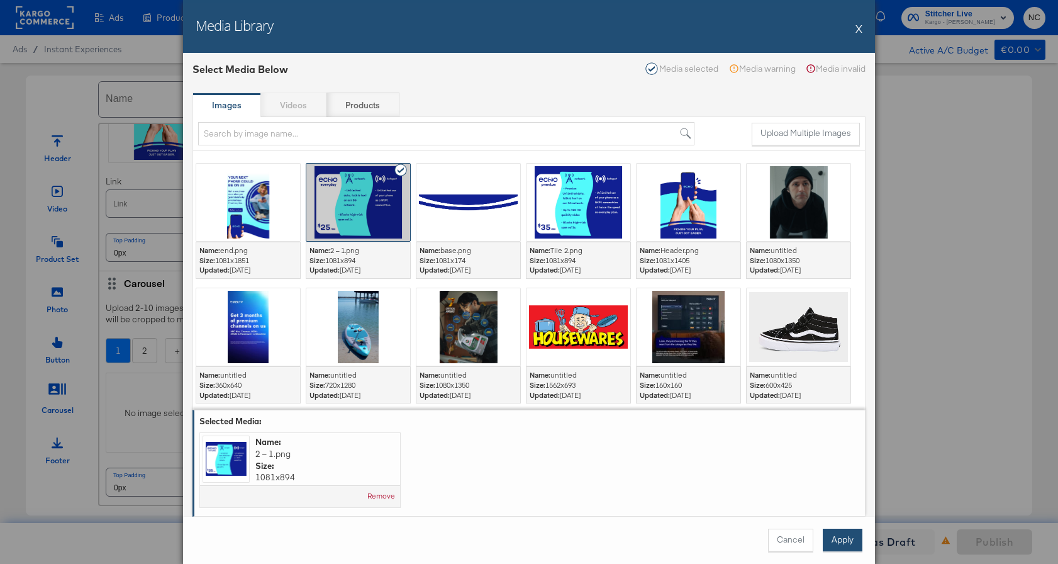
click at [851, 535] on button "Apply" at bounding box center [843, 539] width 40 height 23
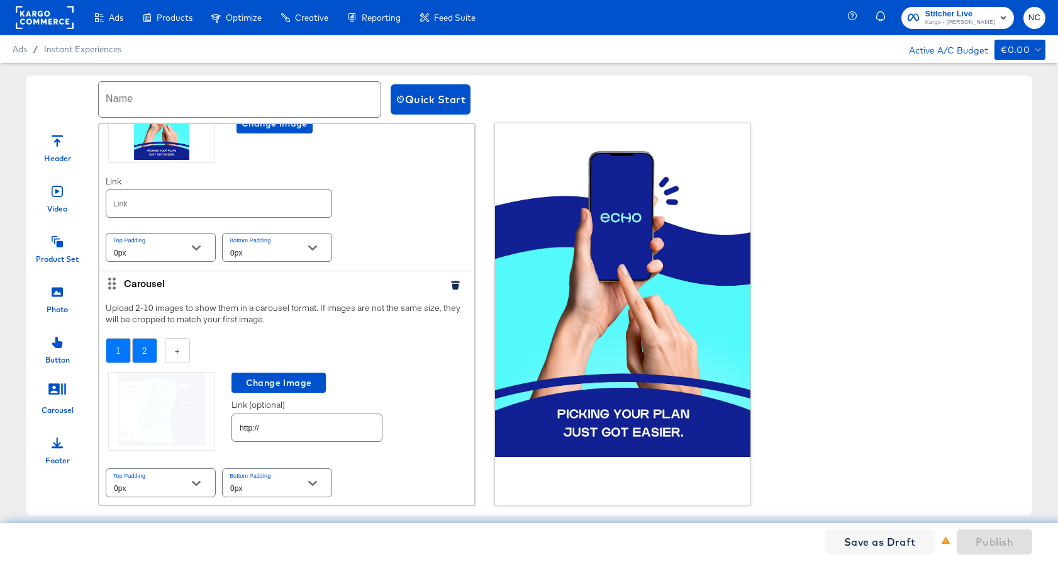
click at [139, 351] on div "2" at bounding box center [144, 351] width 25 height 26
click at [167, 407] on div "No image selected" at bounding box center [160, 413] width 109 height 12
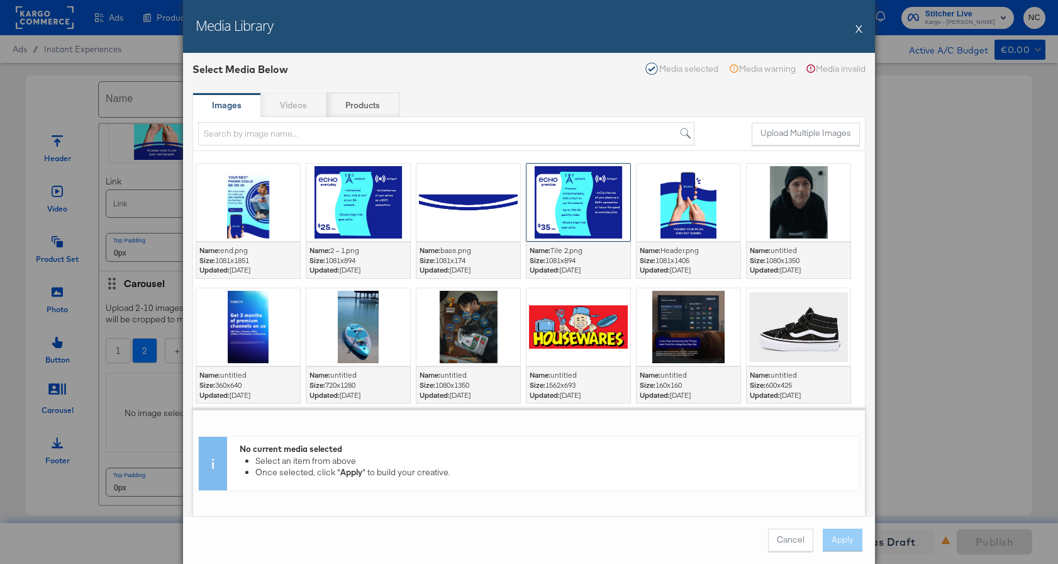
click at [586, 194] on div at bounding box center [578, 202] width 104 height 77
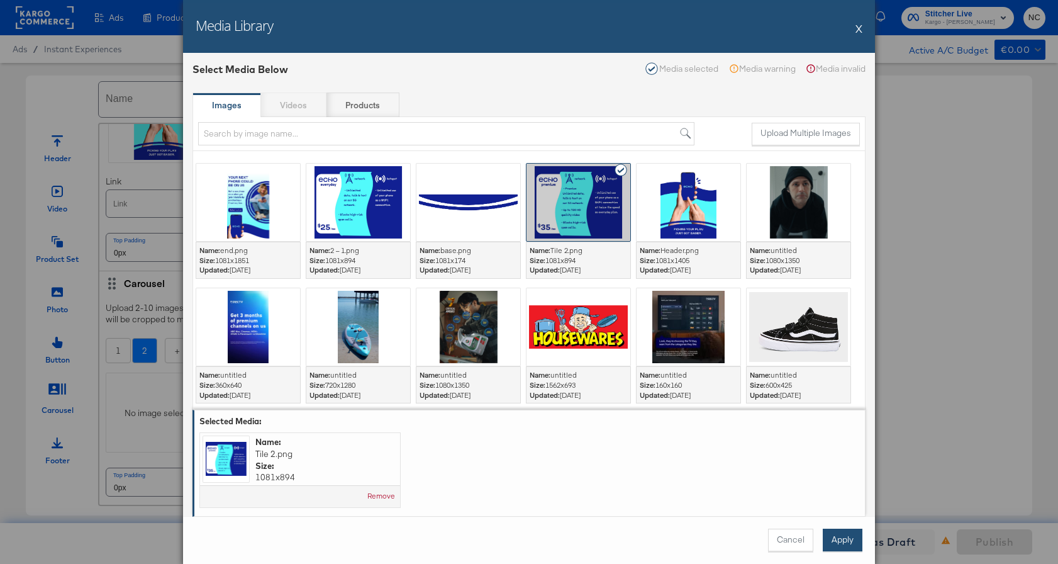
click at [854, 540] on button "Apply" at bounding box center [843, 539] width 40 height 23
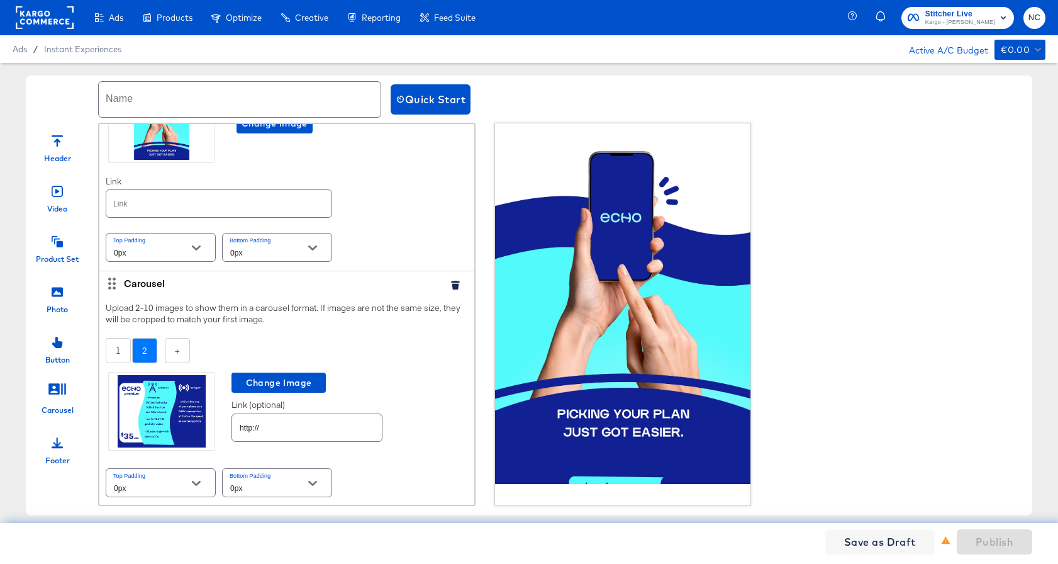
scroll to position [96, 0]
click at [62, 293] on icon at bounding box center [57, 291] width 11 height 9
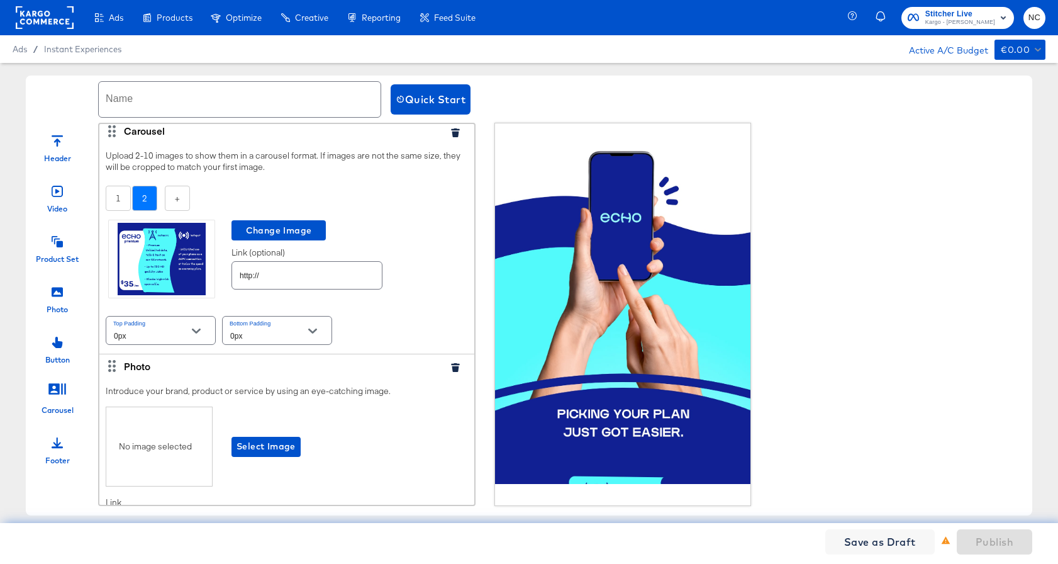
scroll to position [334, 0]
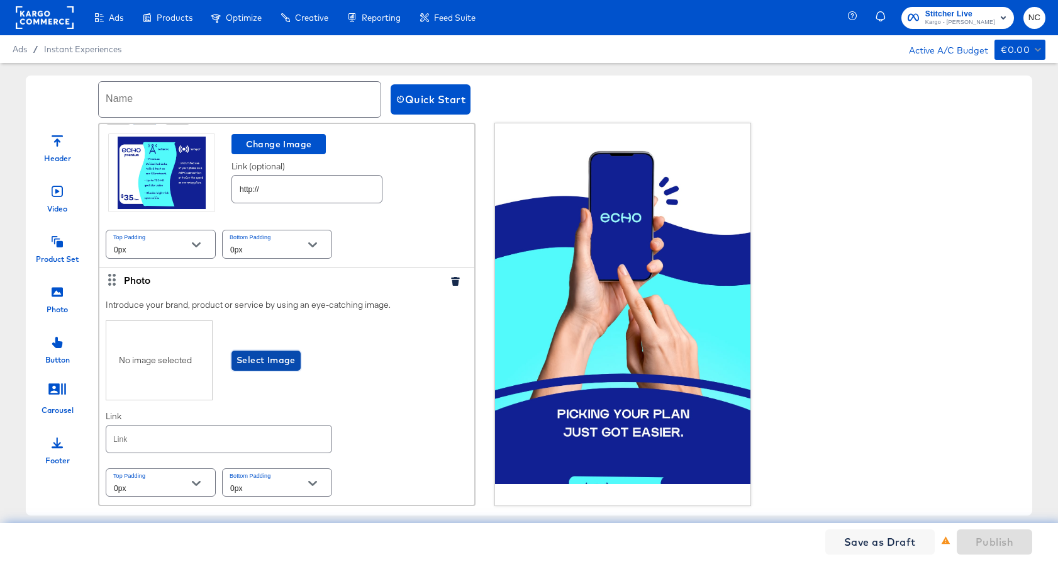
click at [250, 367] on button "Select Image" at bounding box center [265, 360] width 69 height 20
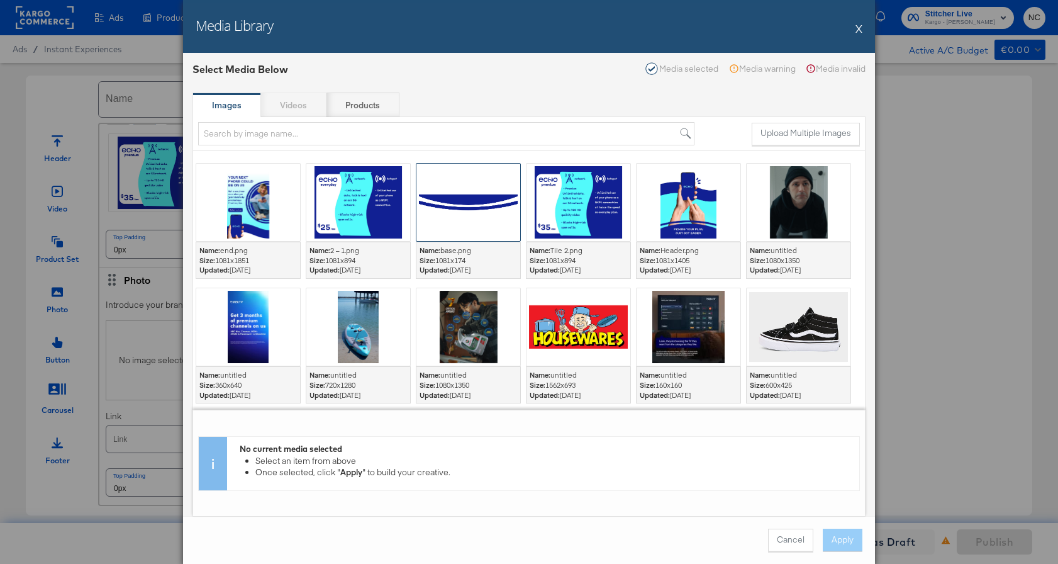
click at [490, 205] on div at bounding box center [468, 202] width 104 height 77
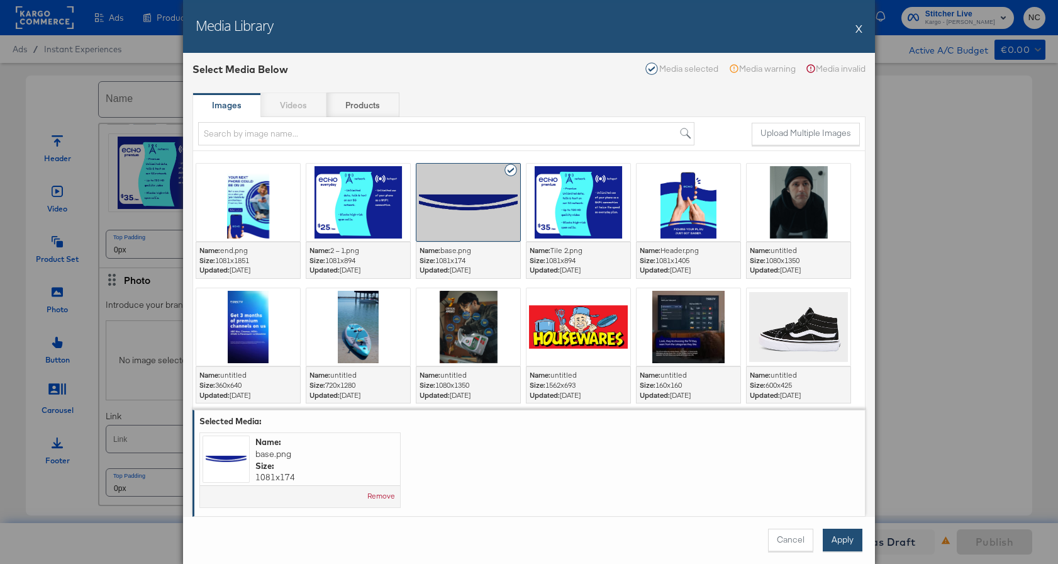
click at [846, 540] on button "Apply" at bounding box center [843, 539] width 40 height 23
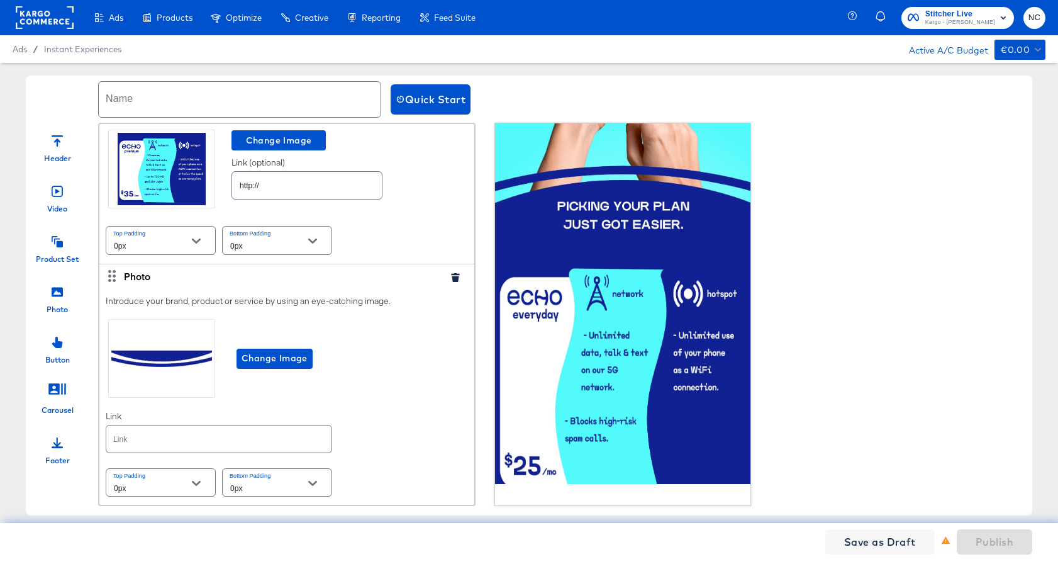
scroll to position [270, 0]
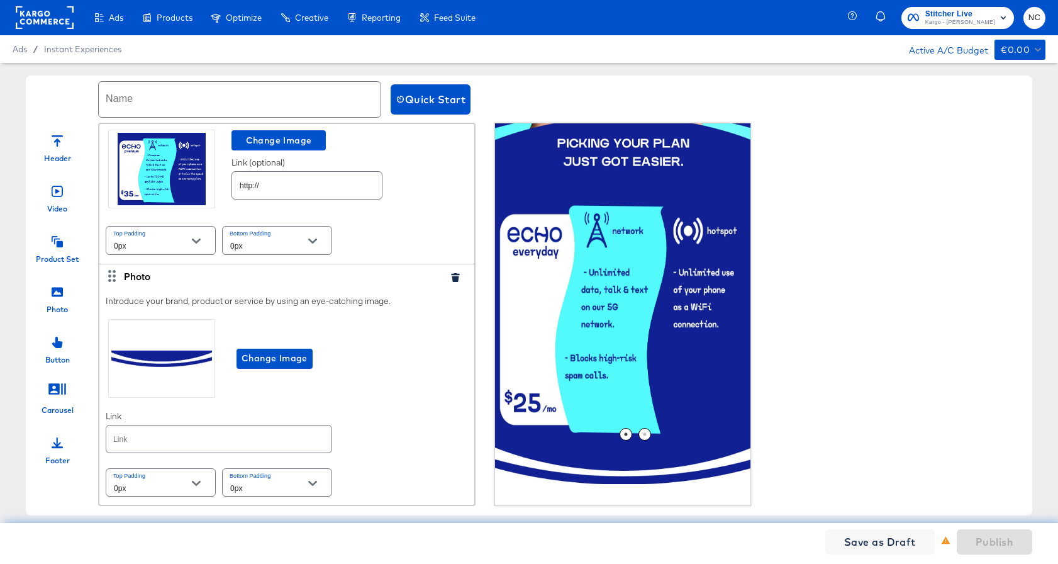
click at [57, 253] on div "Product Set" at bounding box center [57, 258] width 43 height 11
click at [58, 247] on icon at bounding box center [57, 241] width 11 height 11
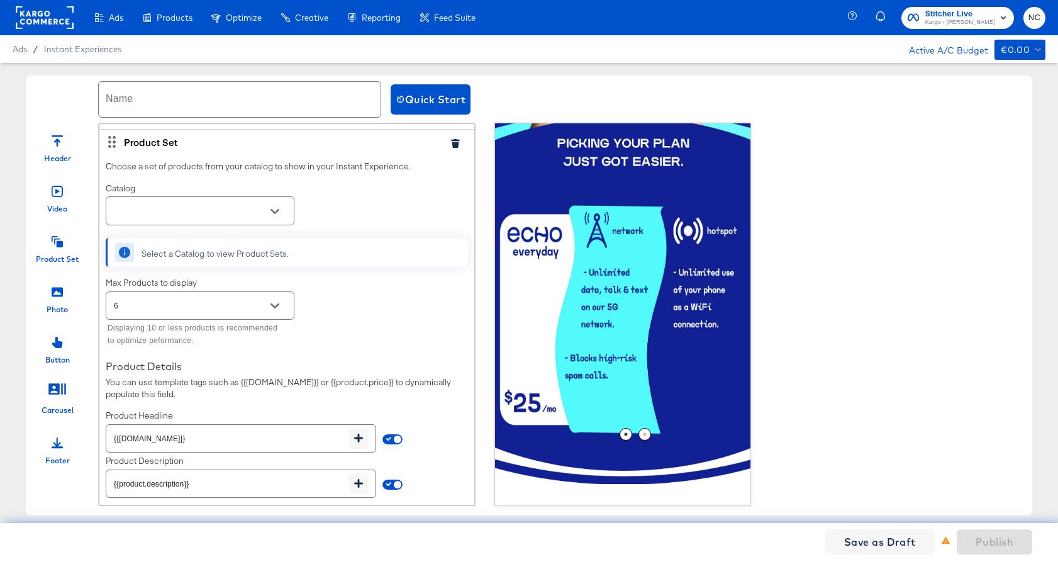
scroll to position [694, 0]
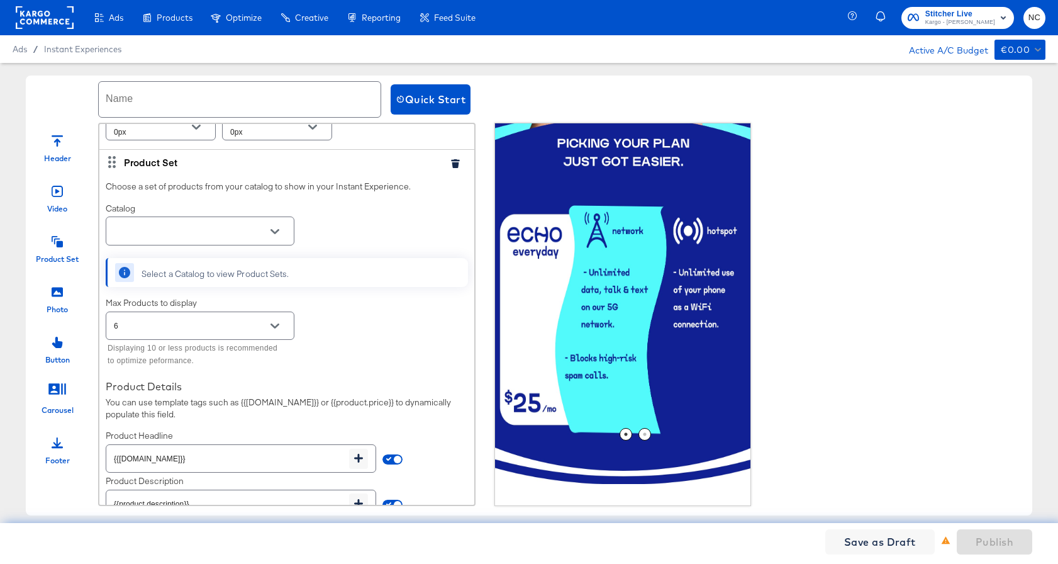
click at [185, 216] on div at bounding box center [200, 230] width 189 height 28
type input "t"
type input "T m"
click at [197, 229] on input "text" at bounding box center [190, 231] width 158 height 14
click at [192, 258] on li "T Mobile Demo #stitcherads #product-catalog #keep" at bounding box center [199, 268] width 187 height 32
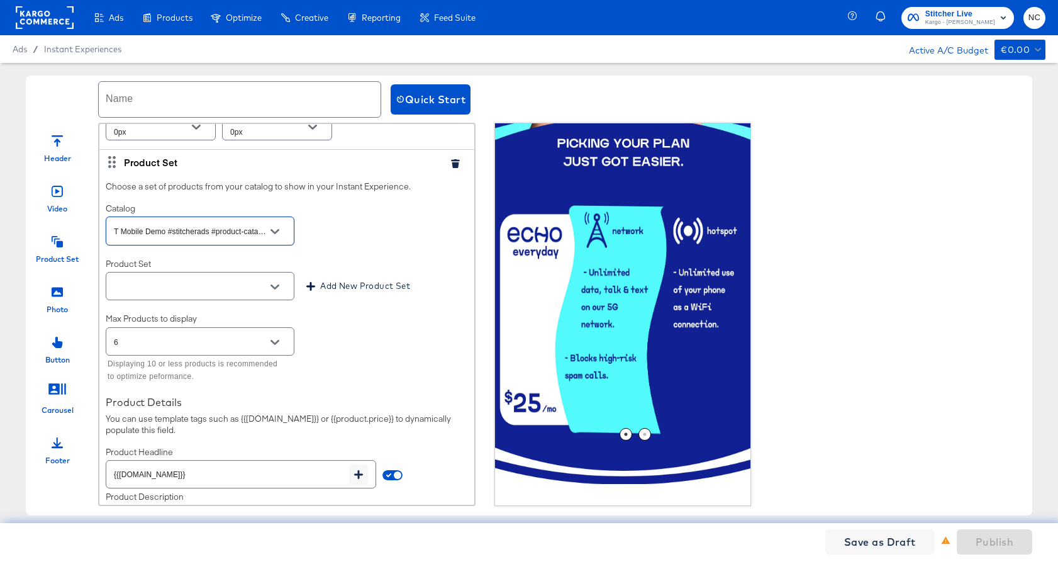
type input "T Mobile Demo #stitcherads #product-catalog #keep"
click at [231, 287] on input "text" at bounding box center [190, 286] width 158 height 14
click at [221, 319] on li "All Products" at bounding box center [199, 318] width 187 height 20
type input "All Products"
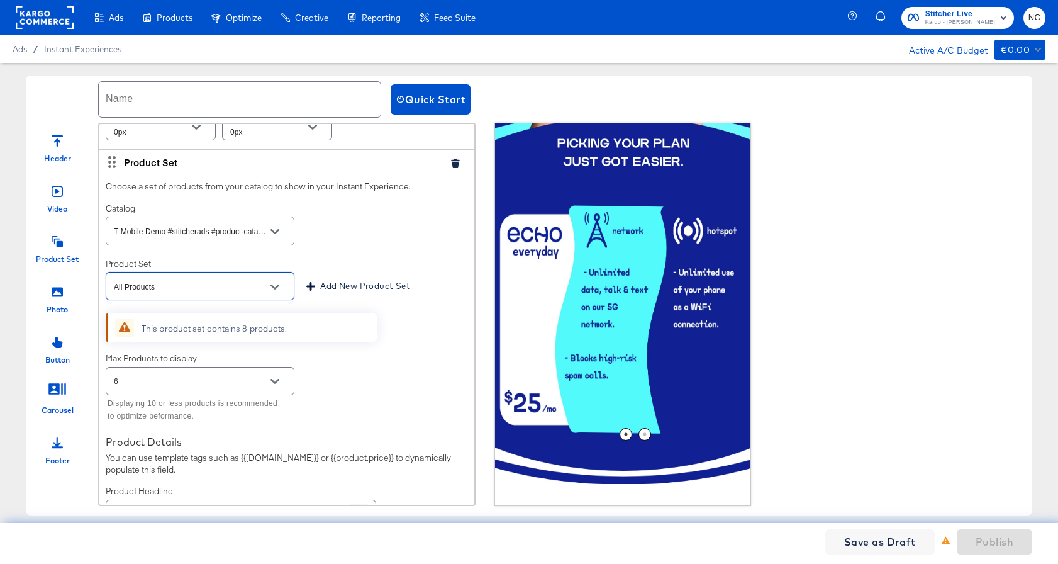
click at [194, 375] on input "6" at bounding box center [190, 381] width 158 height 14
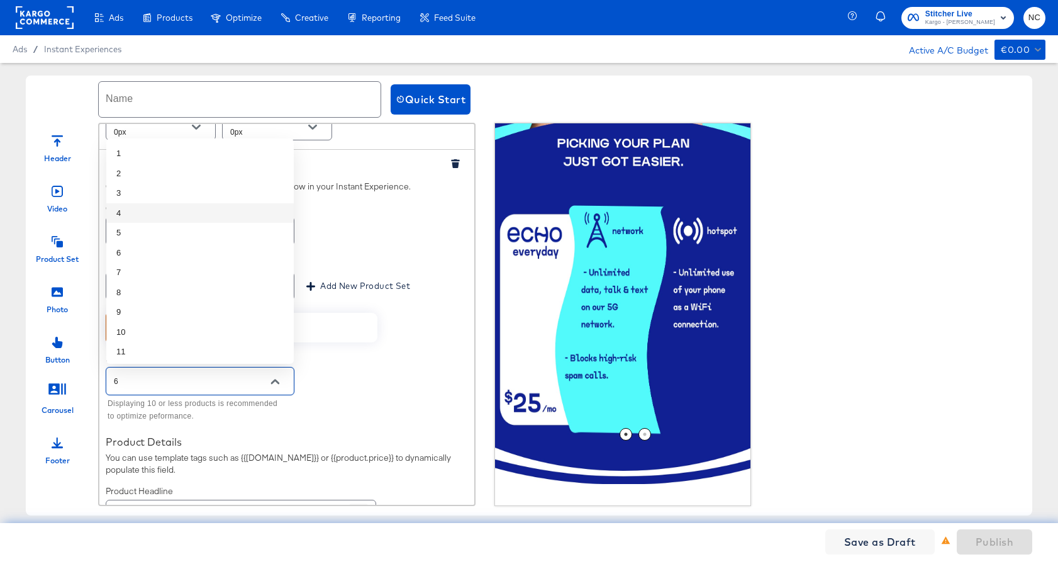
click at [185, 209] on li "4" at bounding box center [199, 213] width 187 height 20
type input "4"
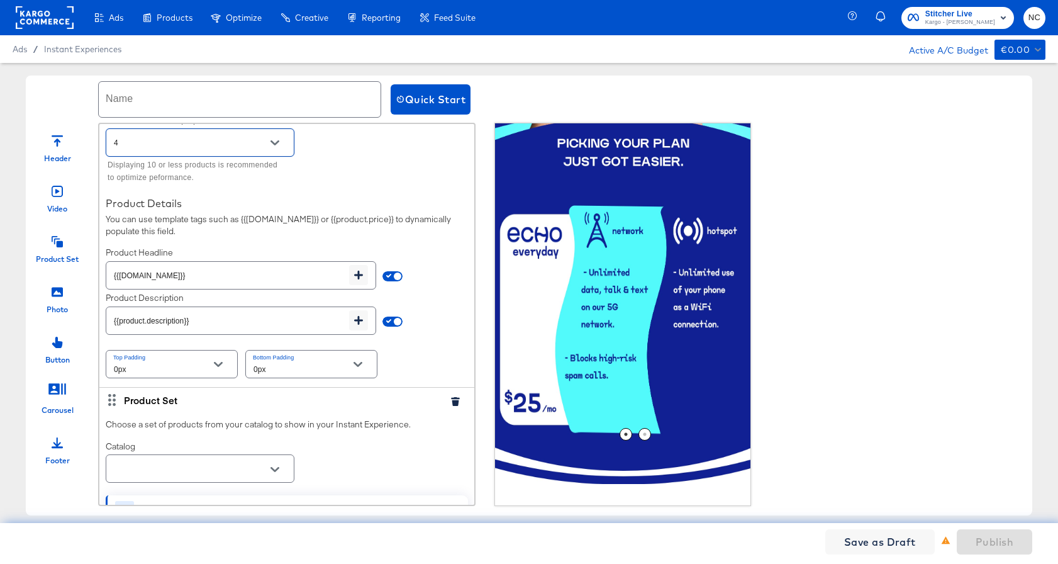
scroll to position [959, 0]
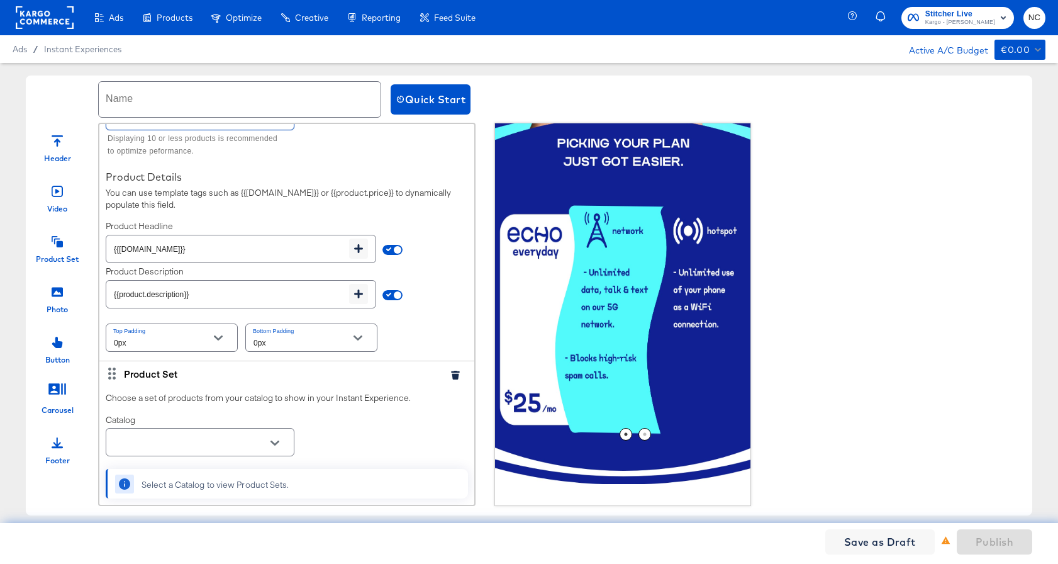
click at [200, 296] on input "{{product.description}}" at bounding box center [227, 289] width 243 height 27
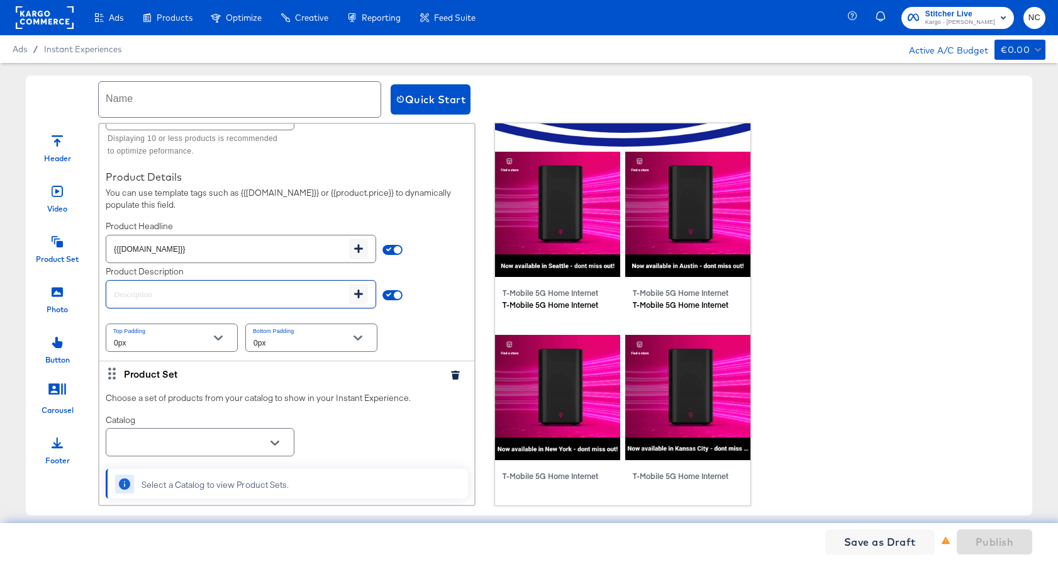
scroll to position [637, 0]
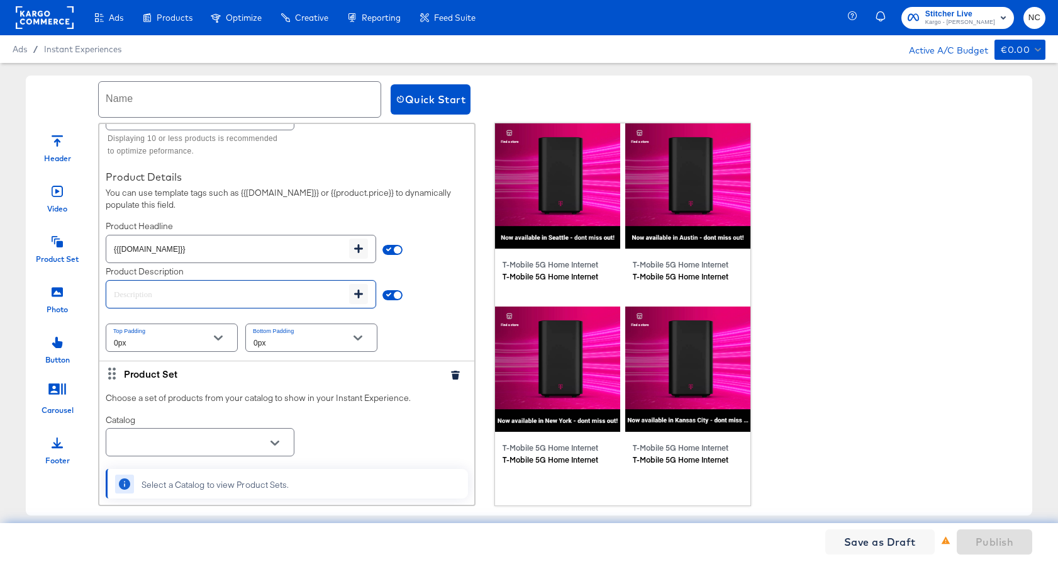
click at [433, 292] on div "Choose a set of products from your catalog to show in your Instant Experience. …" at bounding box center [286, 134] width 375 height 451
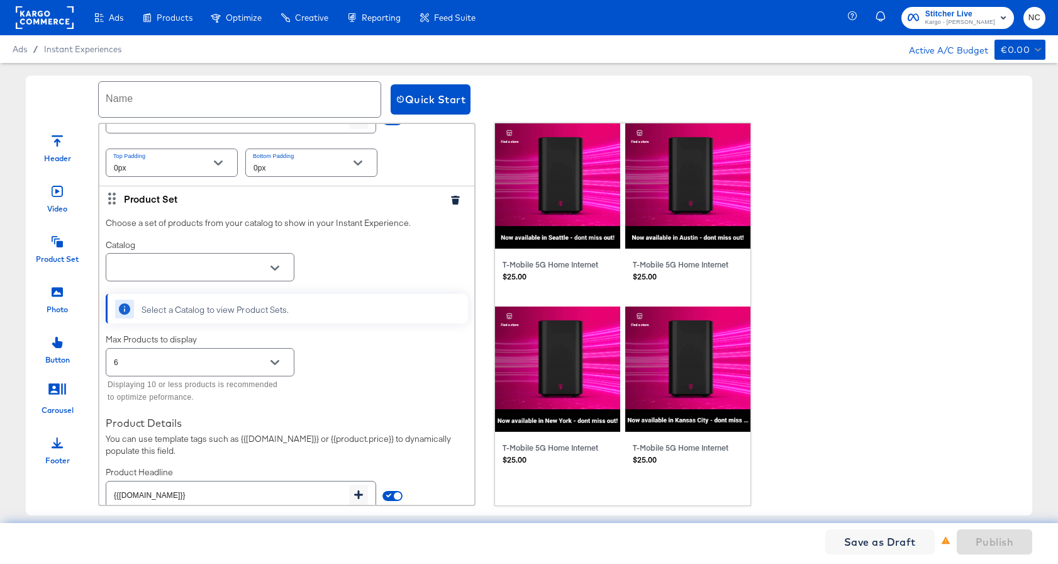
scroll to position [1057, 0]
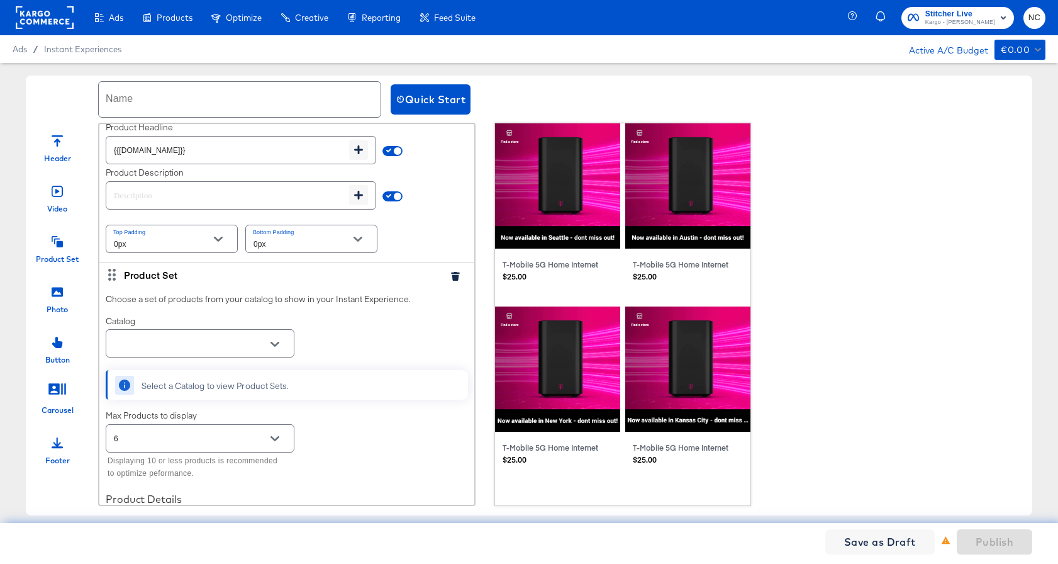
click at [455, 276] on icon "button" at bounding box center [455, 276] width 8 height 9
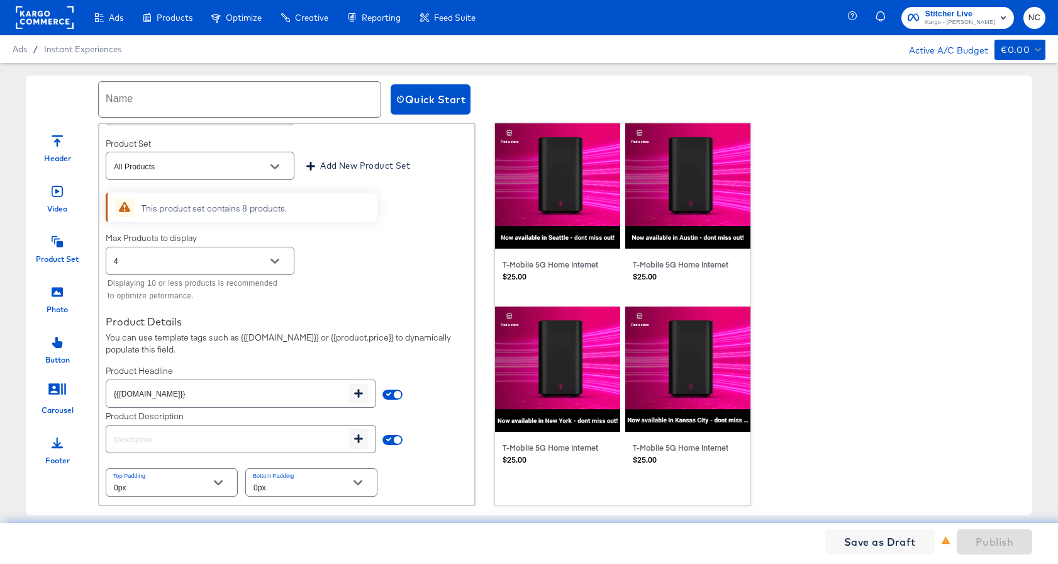
click at [60, 294] on icon at bounding box center [57, 291] width 11 height 11
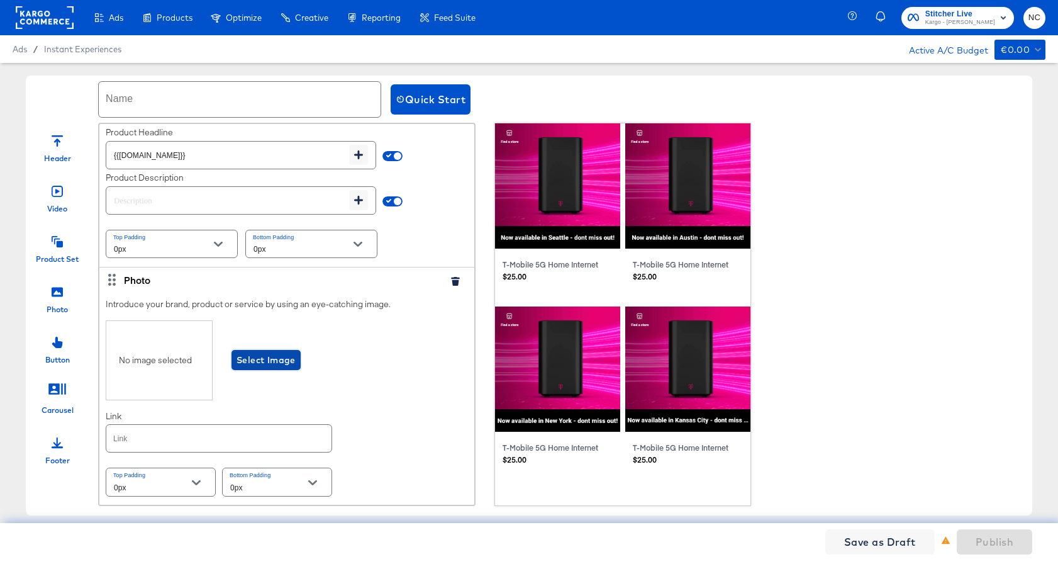
click at [255, 356] on span "Select Image" at bounding box center [266, 360] width 59 height 16
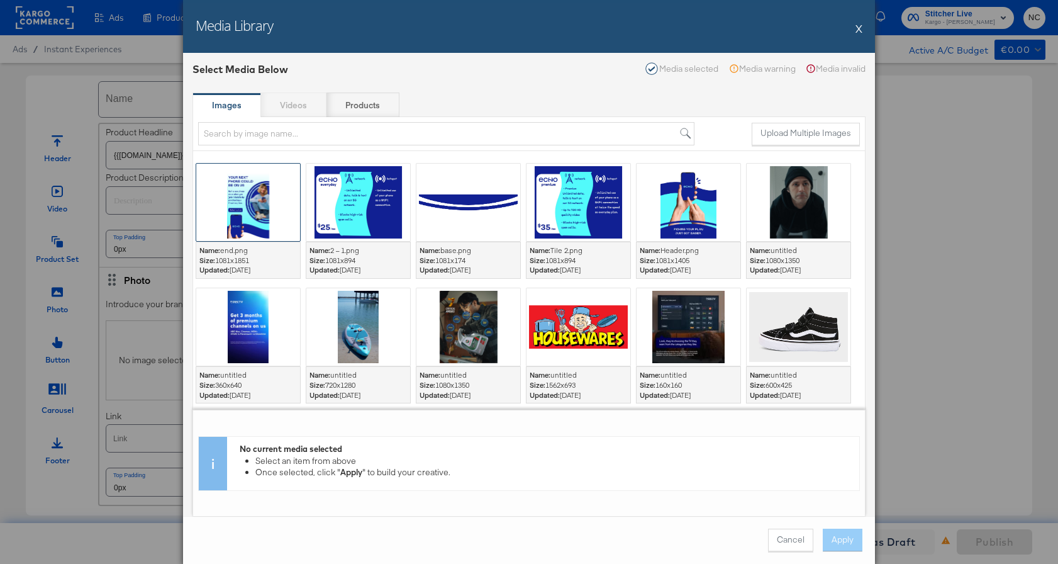
click at [274, 214] on div at bounding box center [248, 202] width 104 height 77
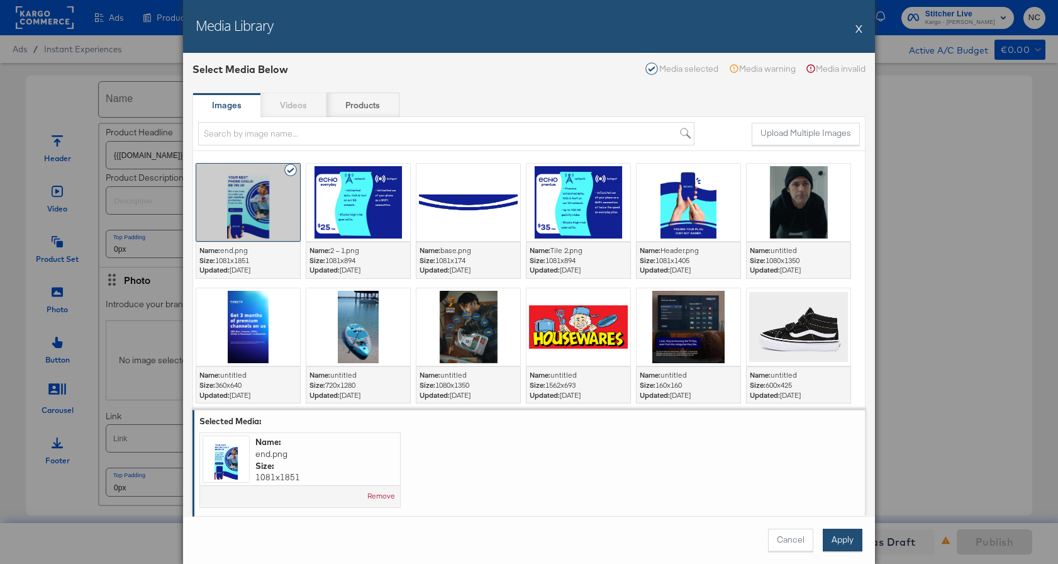
click at [842, 545] on button "Apply" at bounding box center [843, 539] width 40 height 23
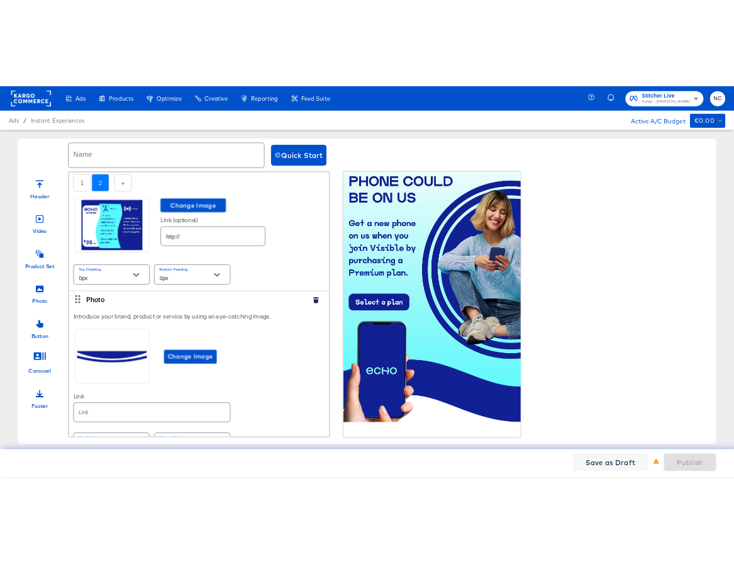
scroll to position [0, 0]
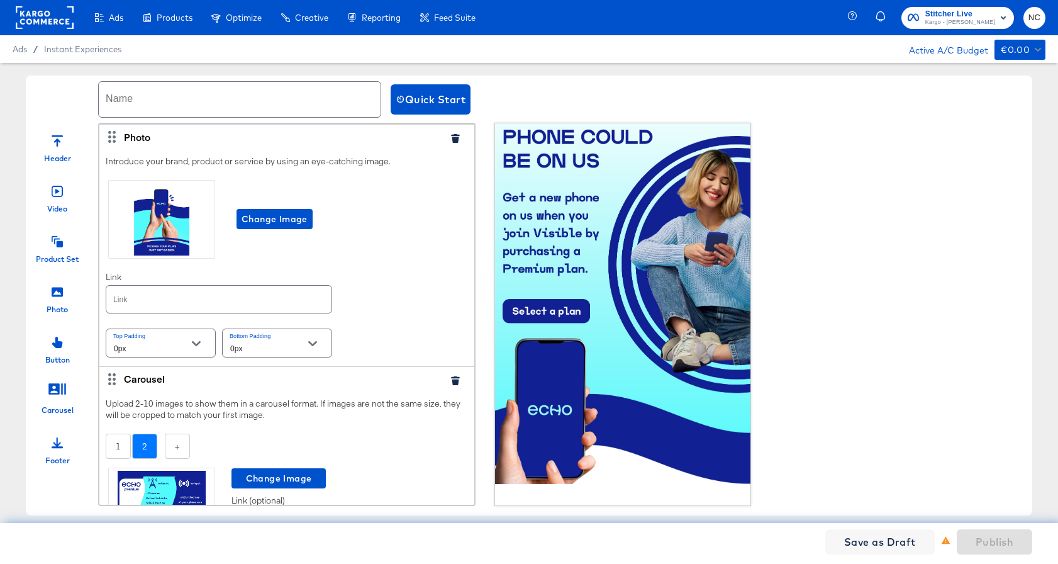
click at [192, 98] on input "text" at bounding box center [240, 99] width 282 height 35
type input "Kargo_Demo_Echo"
click at [880, 537] on span "Publish" at bounding box center [995, 542] width 38 height 18
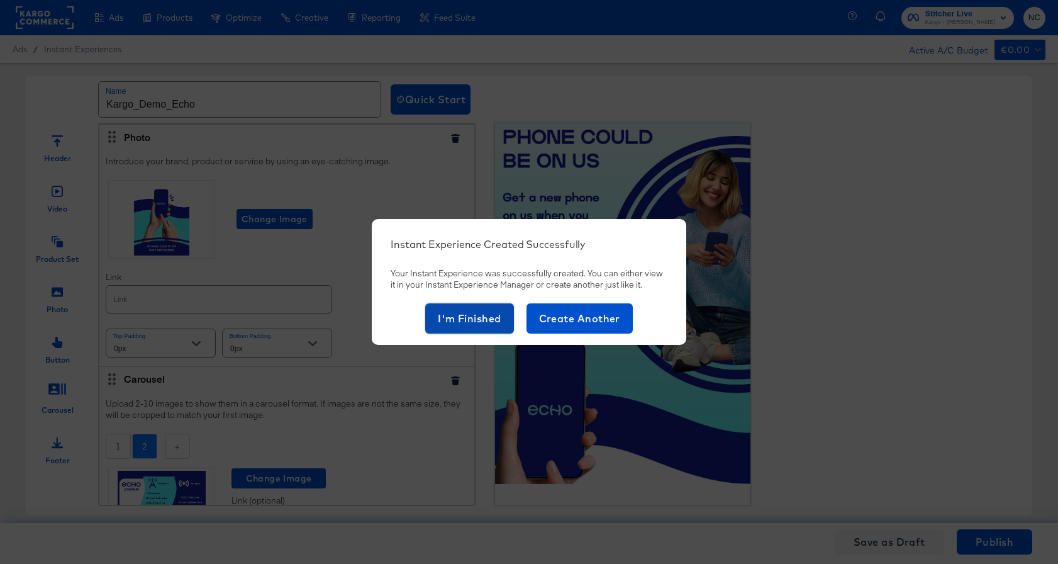
click at [506, 320] on button "I'm Finished" at bounding box center [469, 318] width 89 height 30
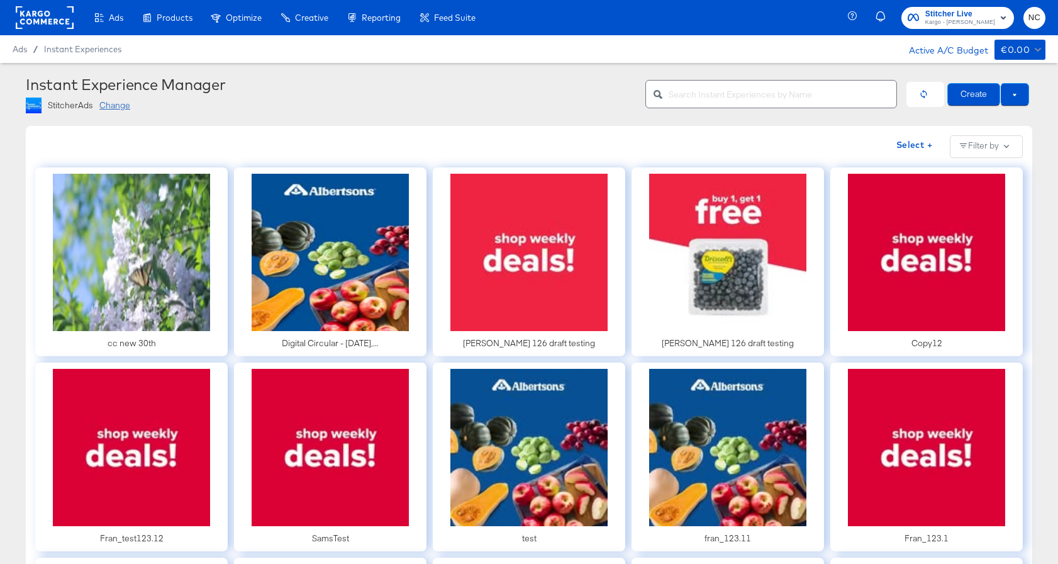
click at [753, 108] on div at bounding box center [771, 94] width 252 height 38
click at [753, 99] on input "text" at bounding box center [783, 88] width 228 height 27
type input "e"
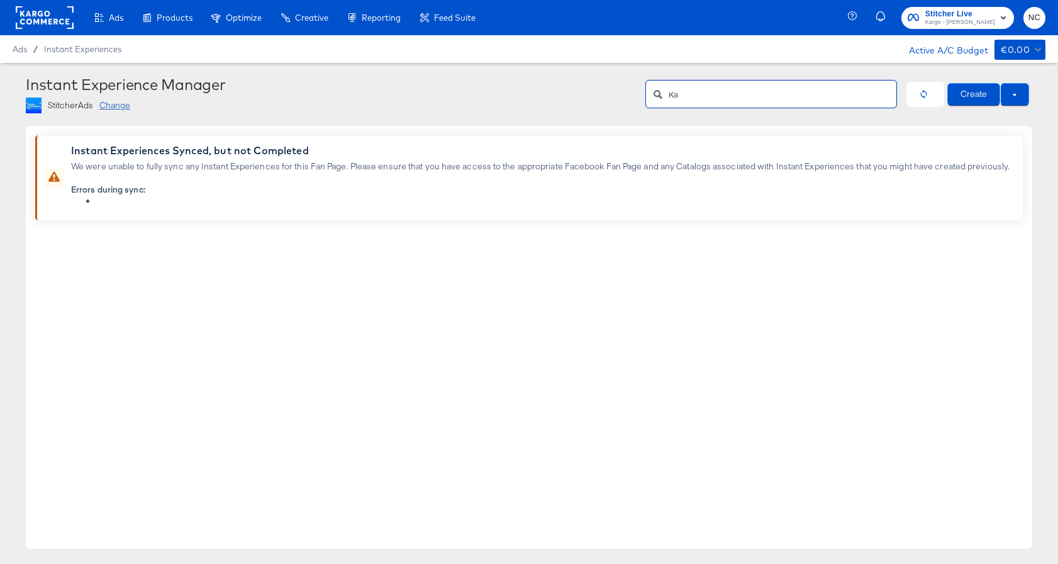
type input "K"
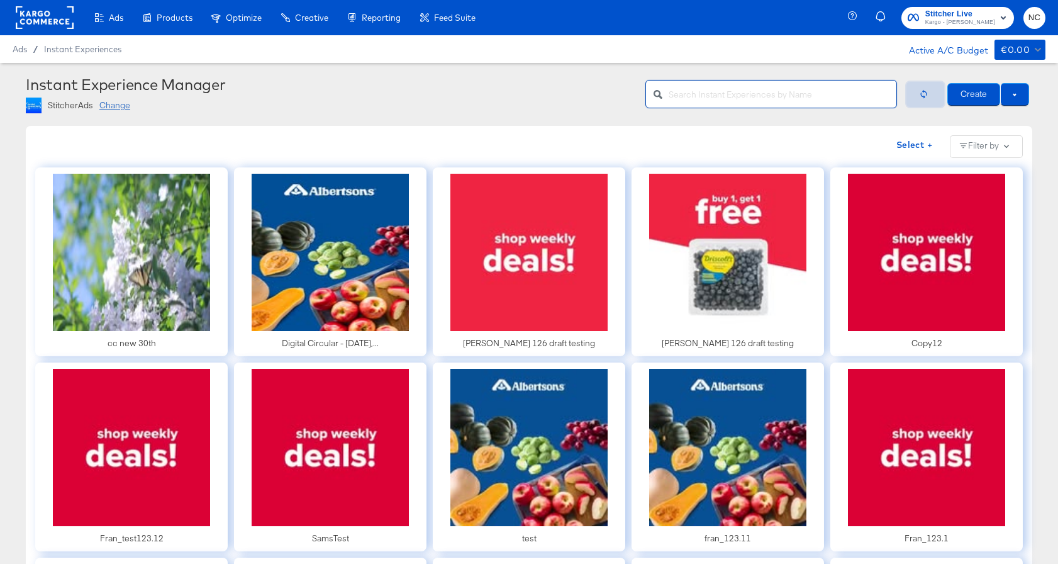
click at [880, 93] on icon "button" at bounding box center [923, 93] width 9 height 9
click at [710, 94] on input "text" at bounding box center [783, 88] width 228 height 27
type input "e"
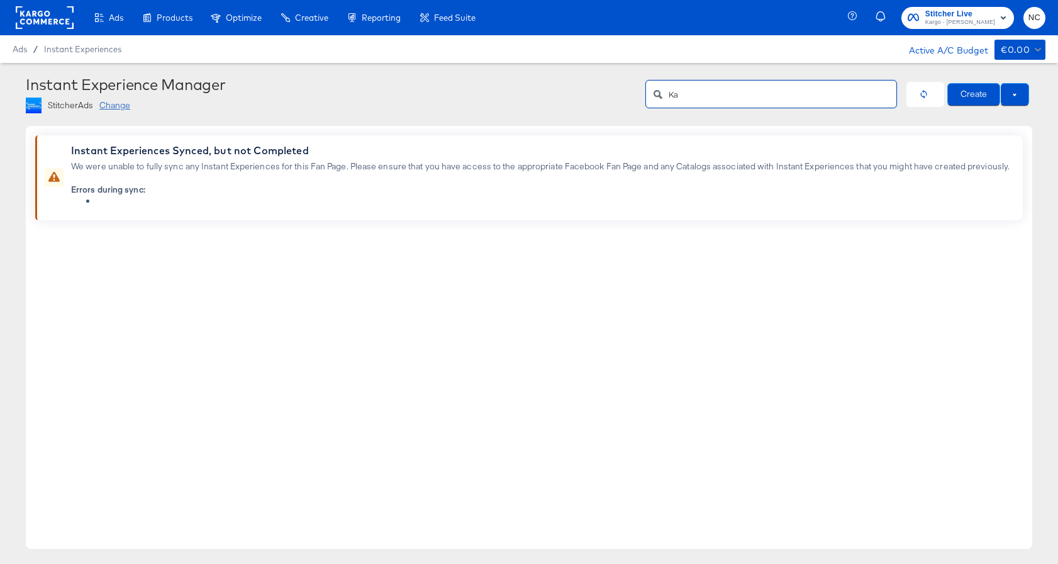
type input "K"
